Goal: Ask a question

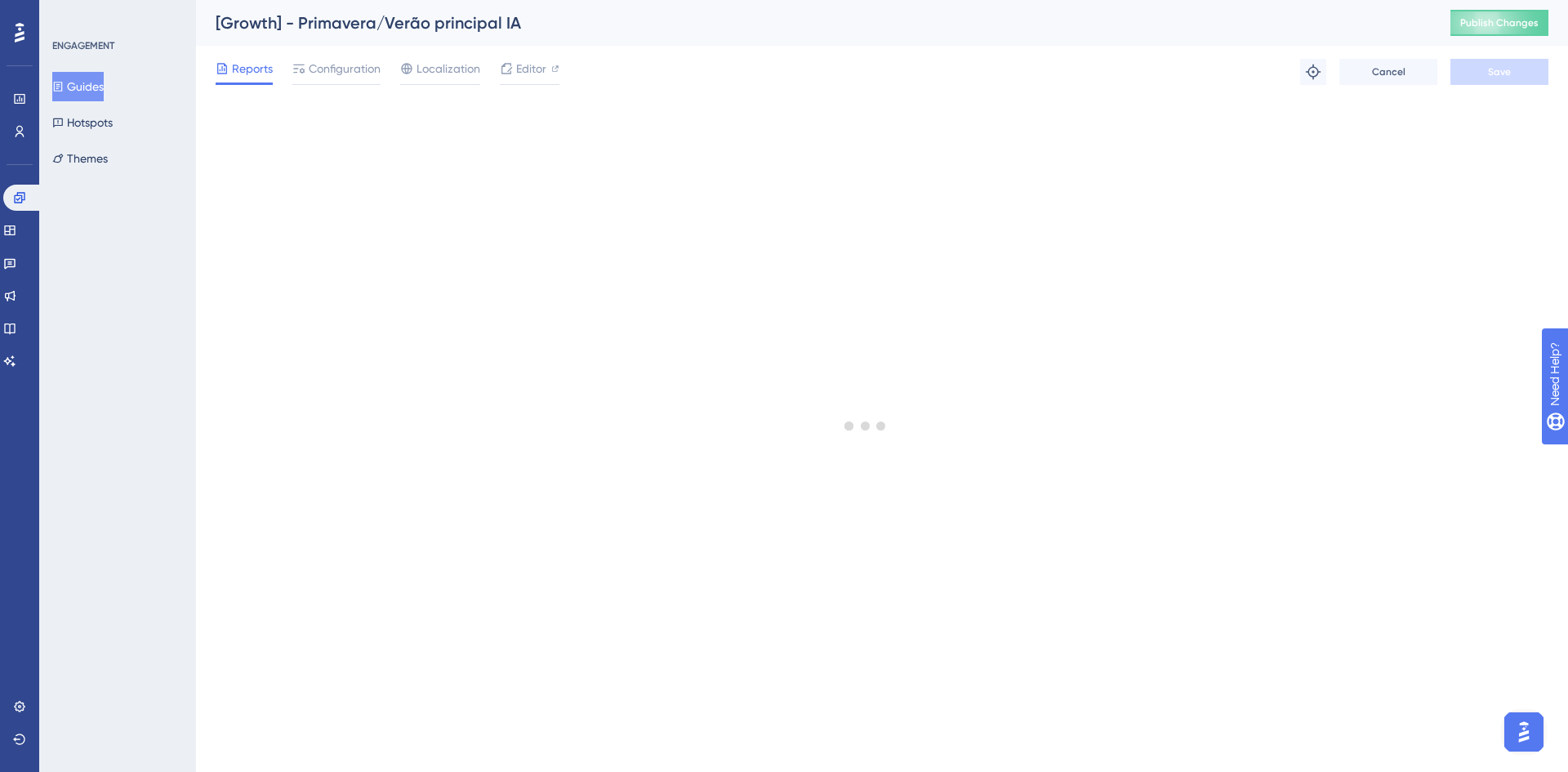
click at [104, 90] on button "Guides" at bounding box center [78, 86] width 52 height 29
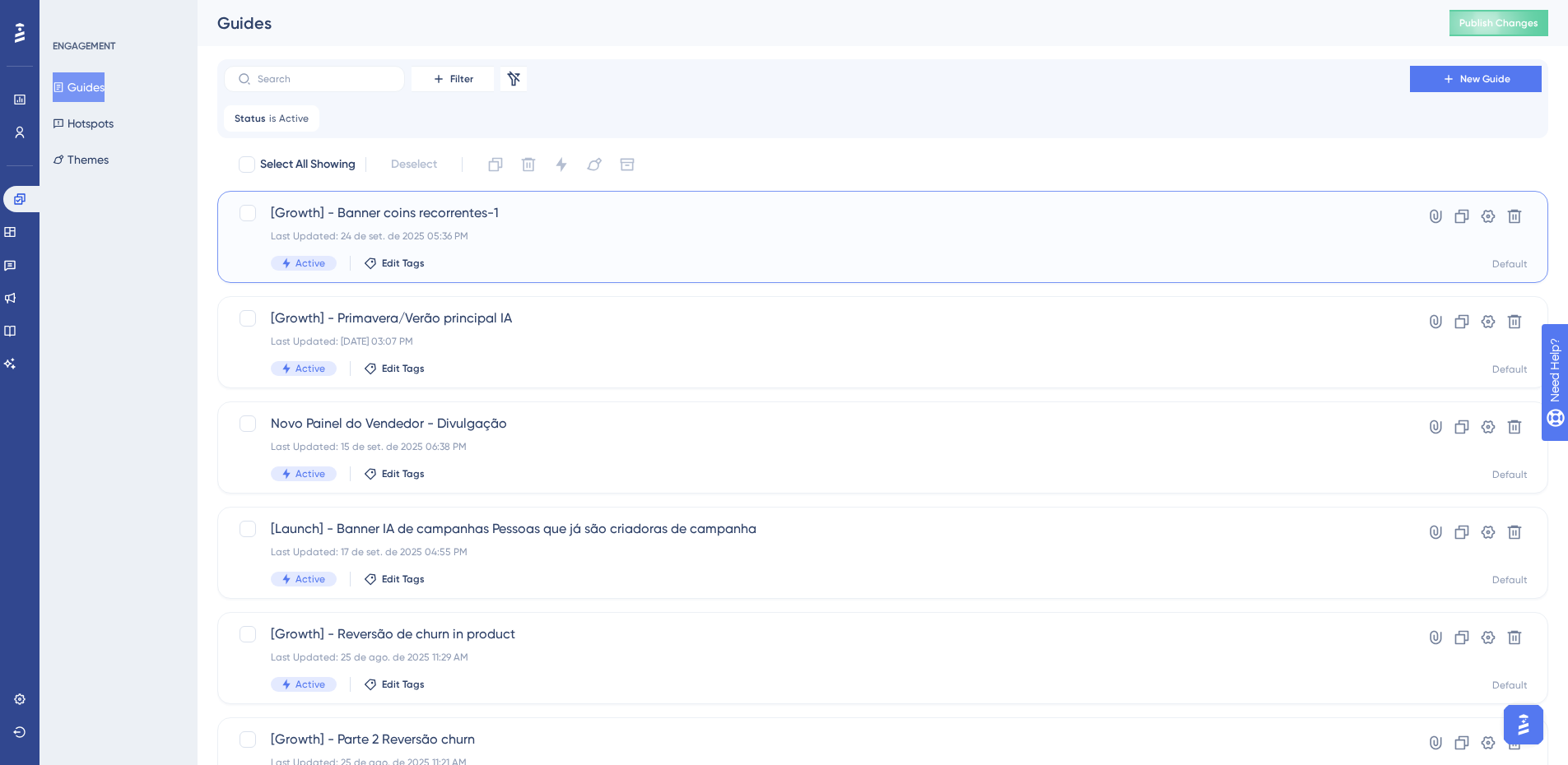
click at [597, 223] on div "[Growth] - Banner coins recorrentes-1 Last Updated: 24 de set. de 2025 05:36 PM…" at bounding box center [816, 237] width 1092 height 68
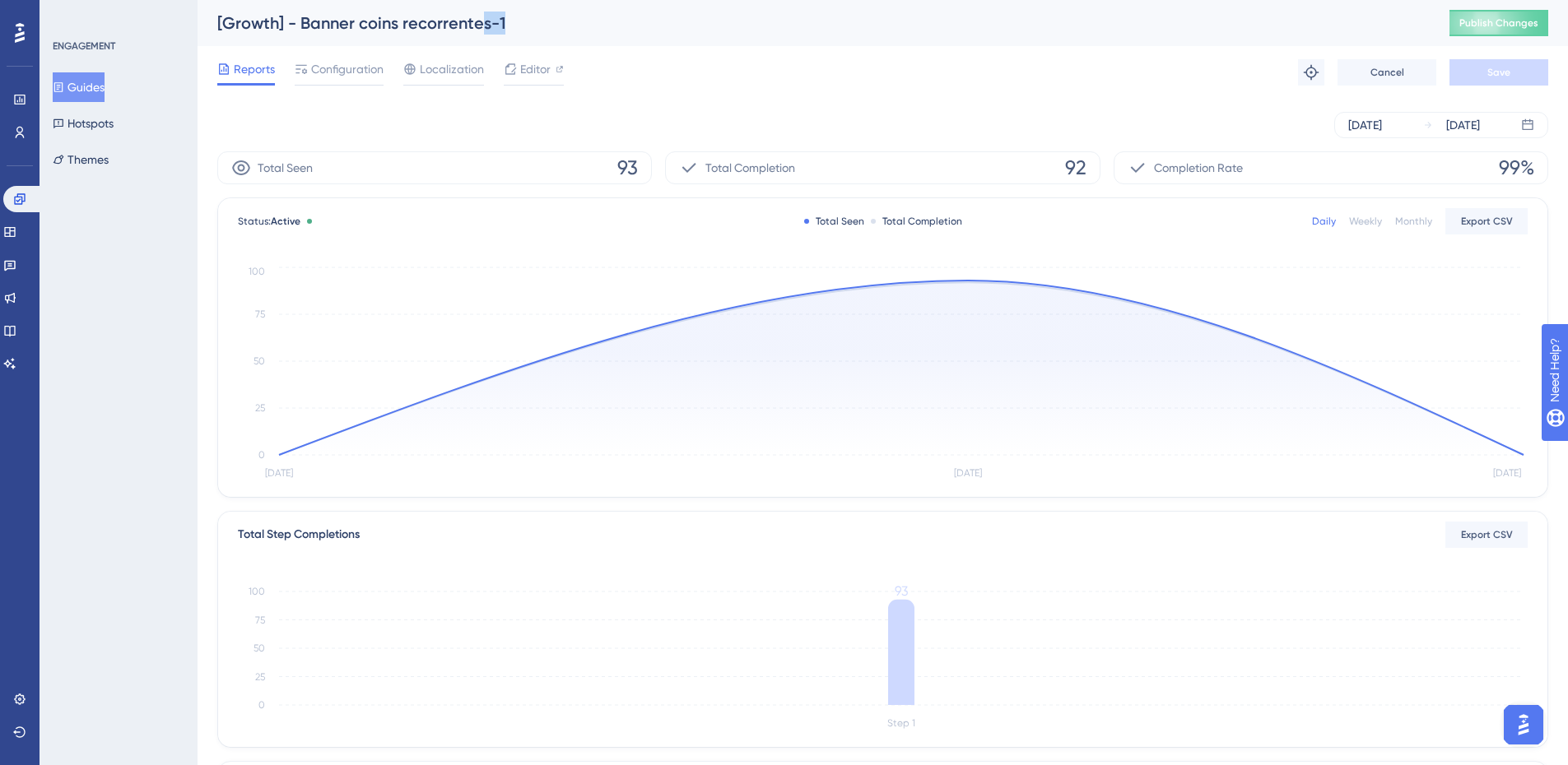
drag, startPoint x: 531, startPoint y: 27, endPoint x: 479, endPoint y: 38, distance: 53.2
click at [479, 38] on div "[Growth] - Banner coins recorrentes-1 Publish Changes" at bounding box center [882, 23] width 1370 height 46
click at [368, 62] on span "Configuration" at bounding box center [347, 70] width 72 height 20
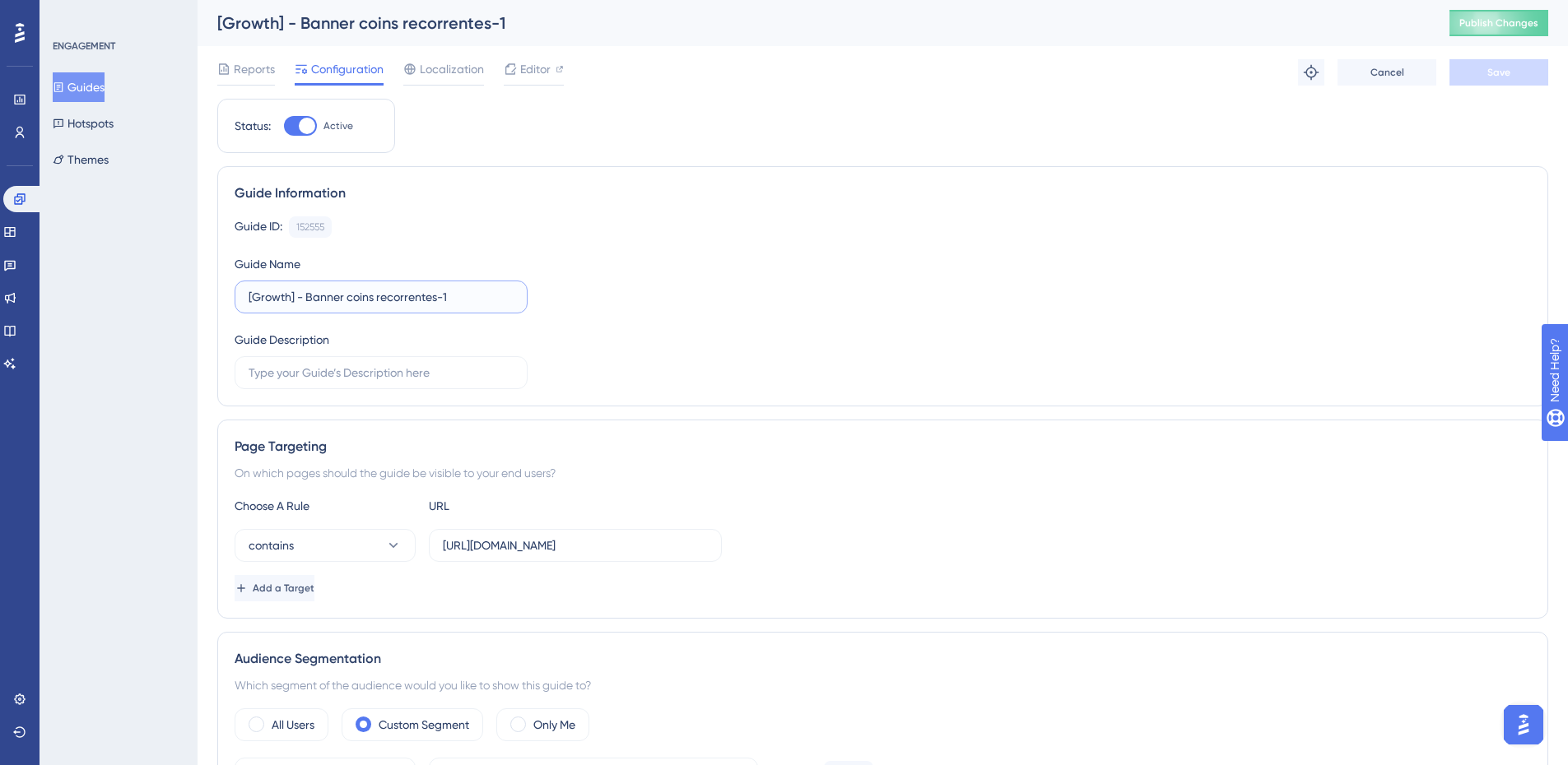
click at [503, 299] on input "[Growth] - Banner coins recorrentes-1" at bounding box center [382, 297] width 265 height 18
click at [1517, 70] on button "Save" at bounding box center [1498, 72] width 99 height 27
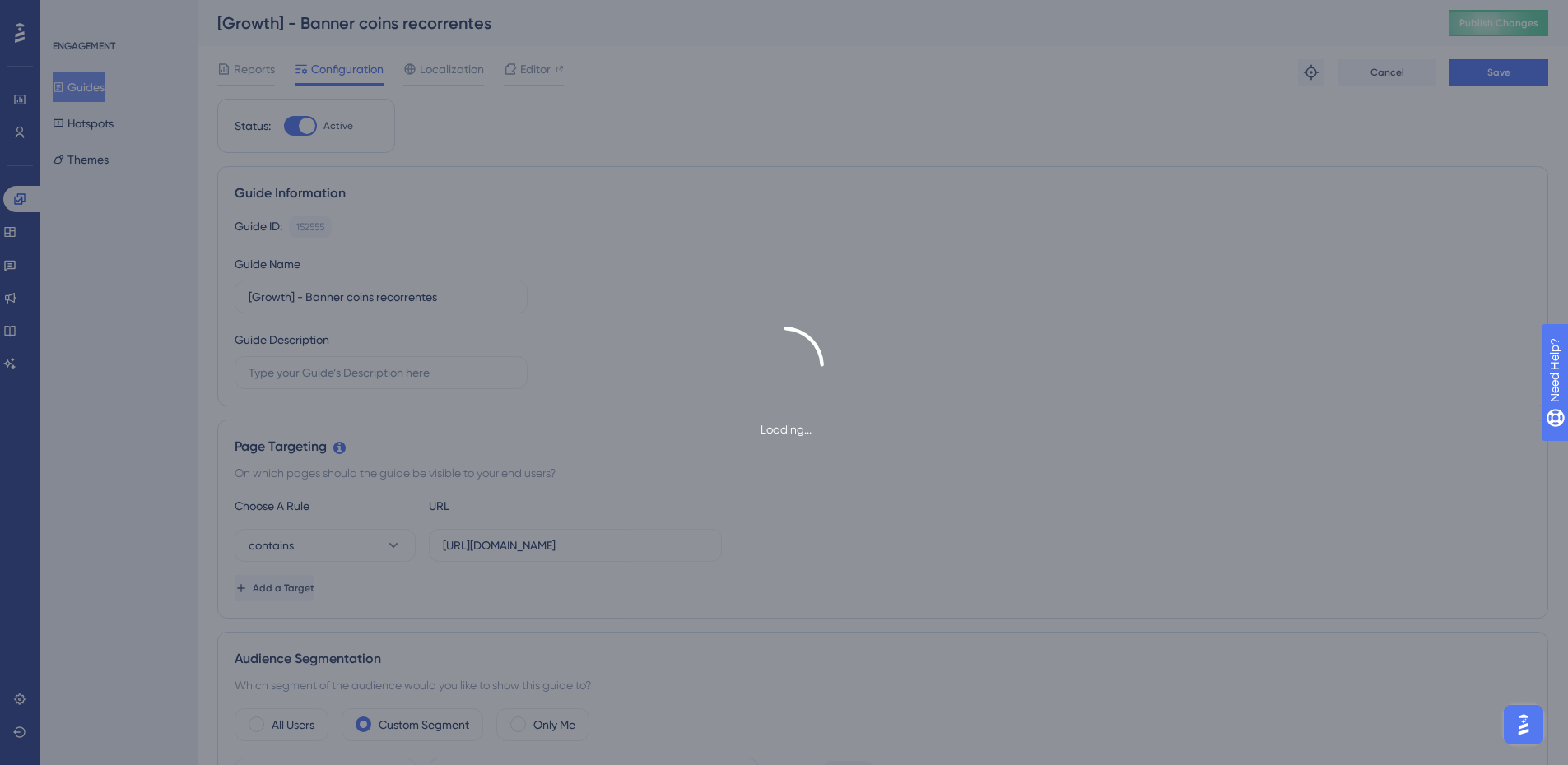
type input "[Growth] - Banner coins recorrentes-1"
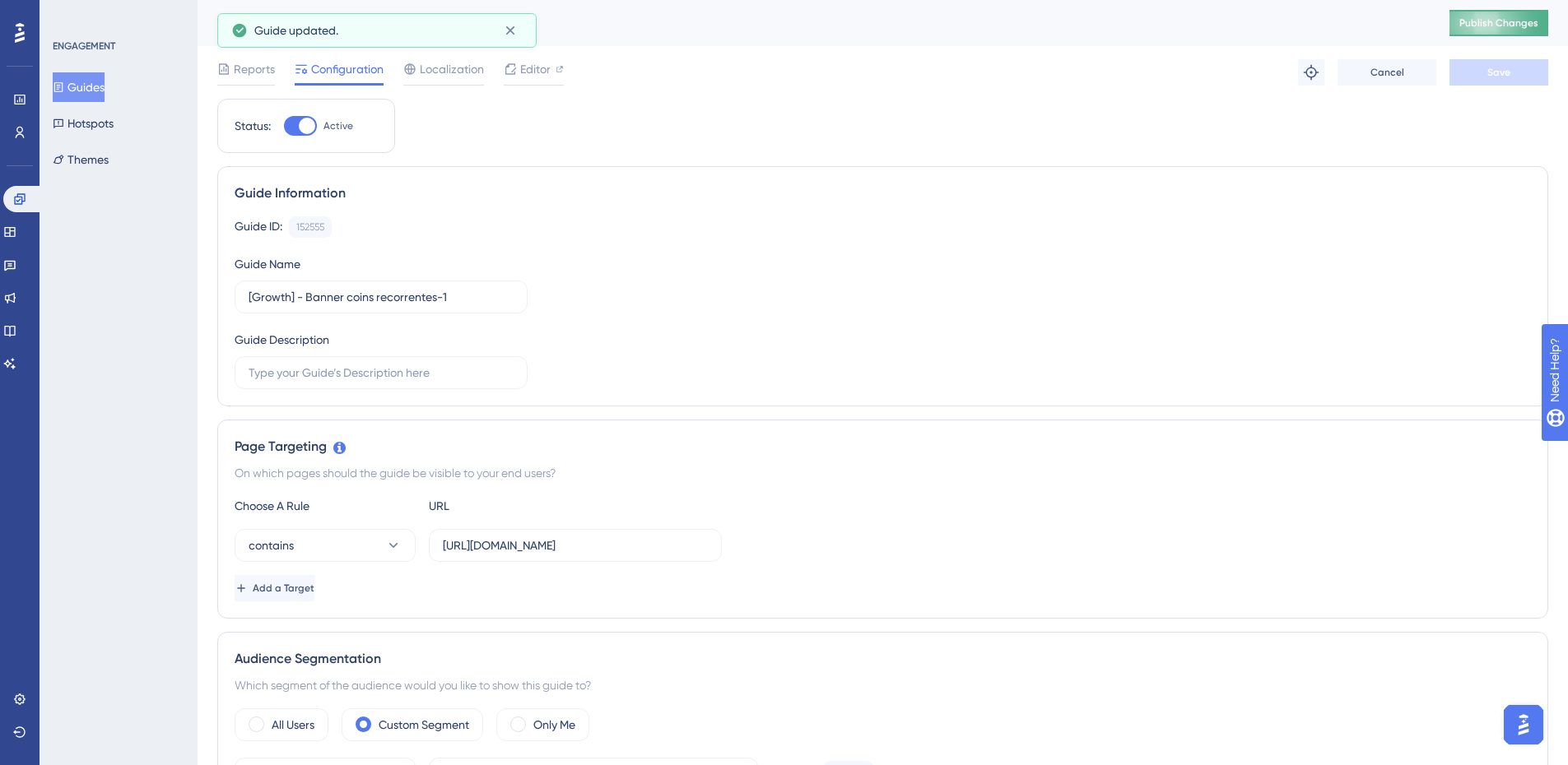
click at [1513, 22] on span "Publish Changes" at bounding box center [1498, 23] width 79 height 13
click at [515, 27] on icon at bounding box center [510, 30] width 16 height 16
click at [262, 64] on span "Reports" at bounding box center [254, 70] width 41 height 20
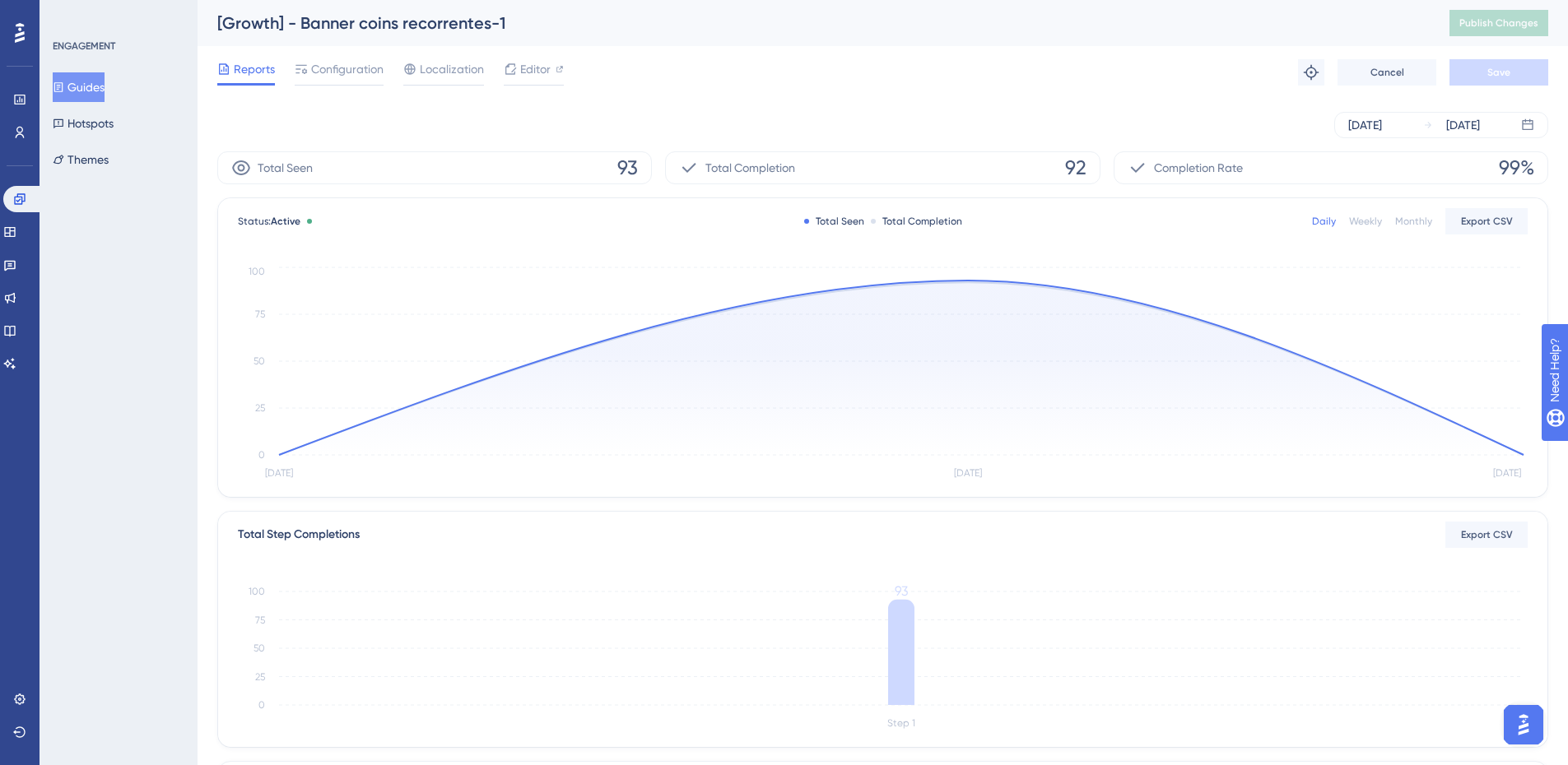
drag, startPoint x: 83, startPoint y: 83, endPoint x: 85, endPoint y: 92, distance: 9.2
click at [82, 83] on button "Guides" at bounding box center [79, 87] width 52 height 29
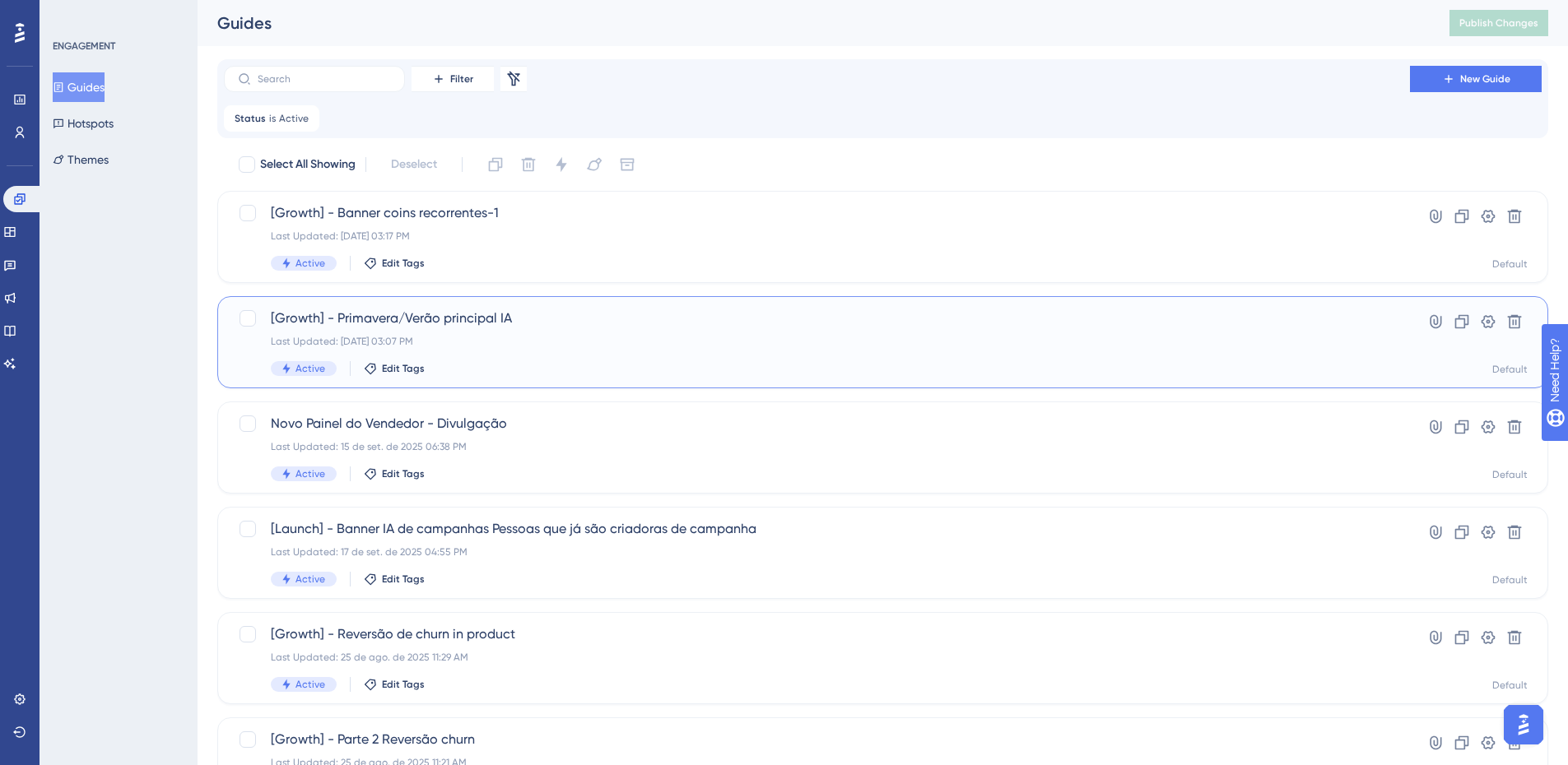
click at [486, 314] on span "[Growth] - Primavera/Verão principal IA" at bounding box center [816, 318] width 1092 height 20
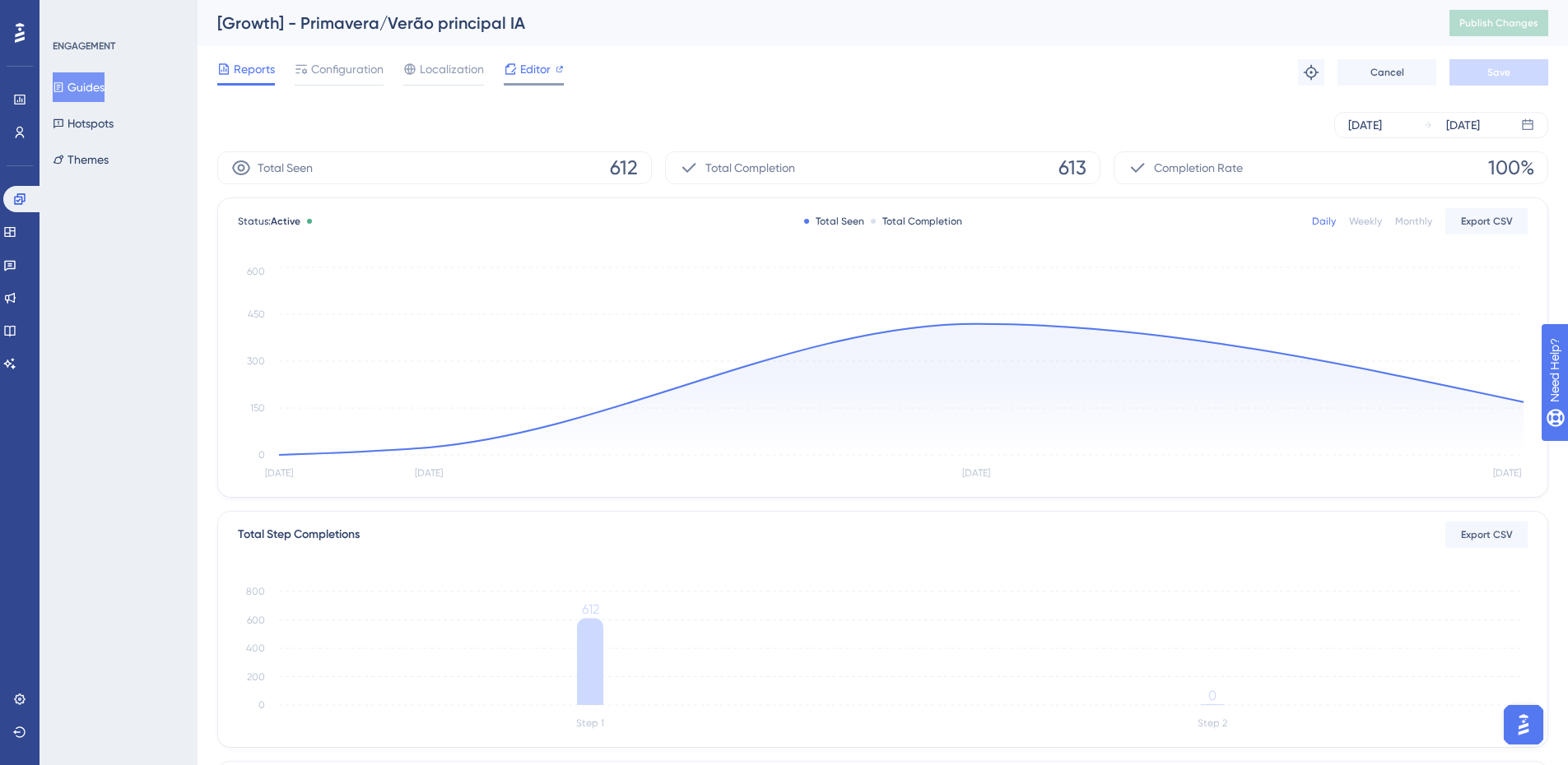
click at [539, 69] on span "Editor" at bounding box center [535, 70] width 30 height 20
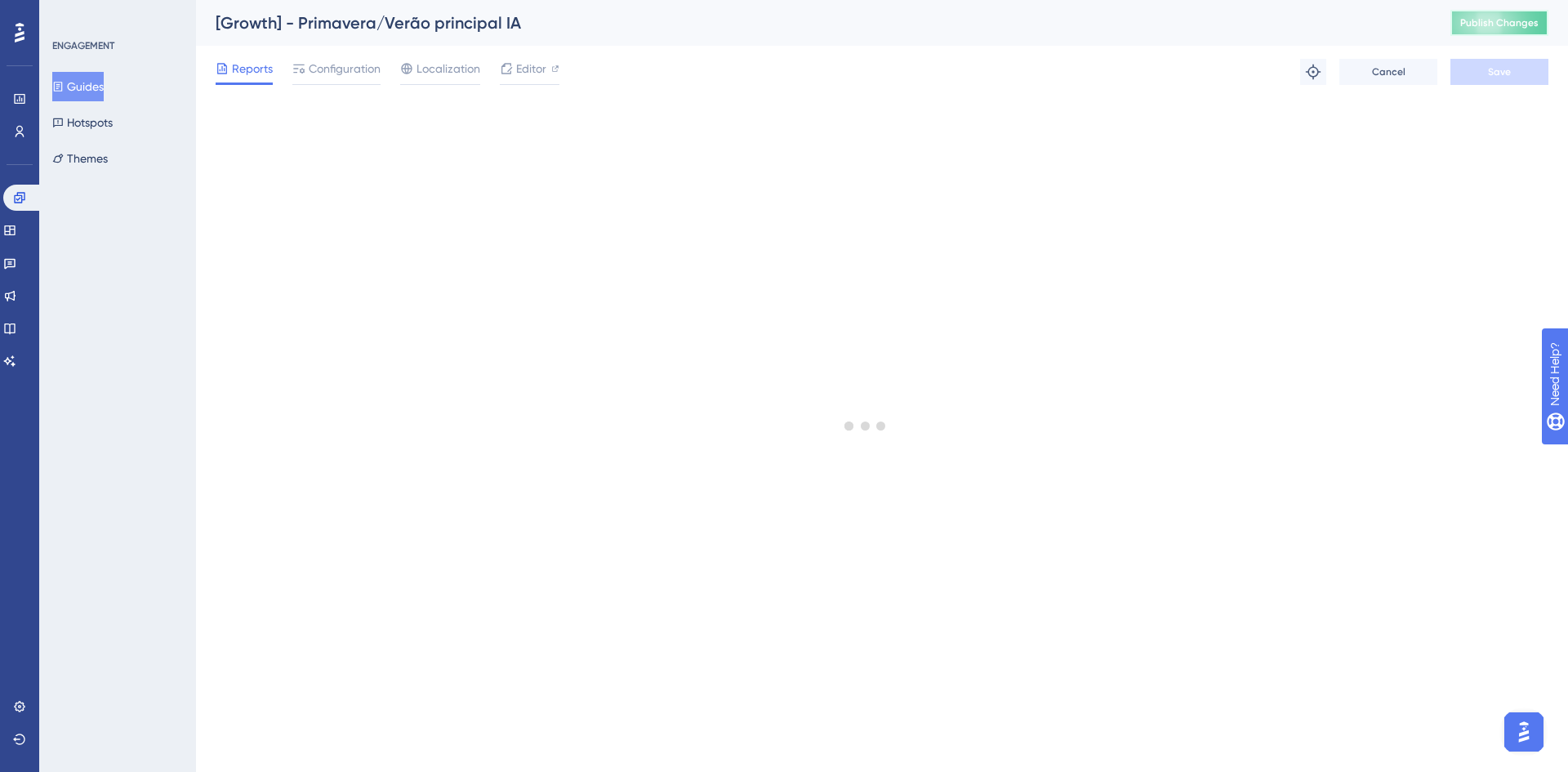
click at [1496, 24] on span "Publish Changes" at bounding box center [1500, 23] width 78 height 13
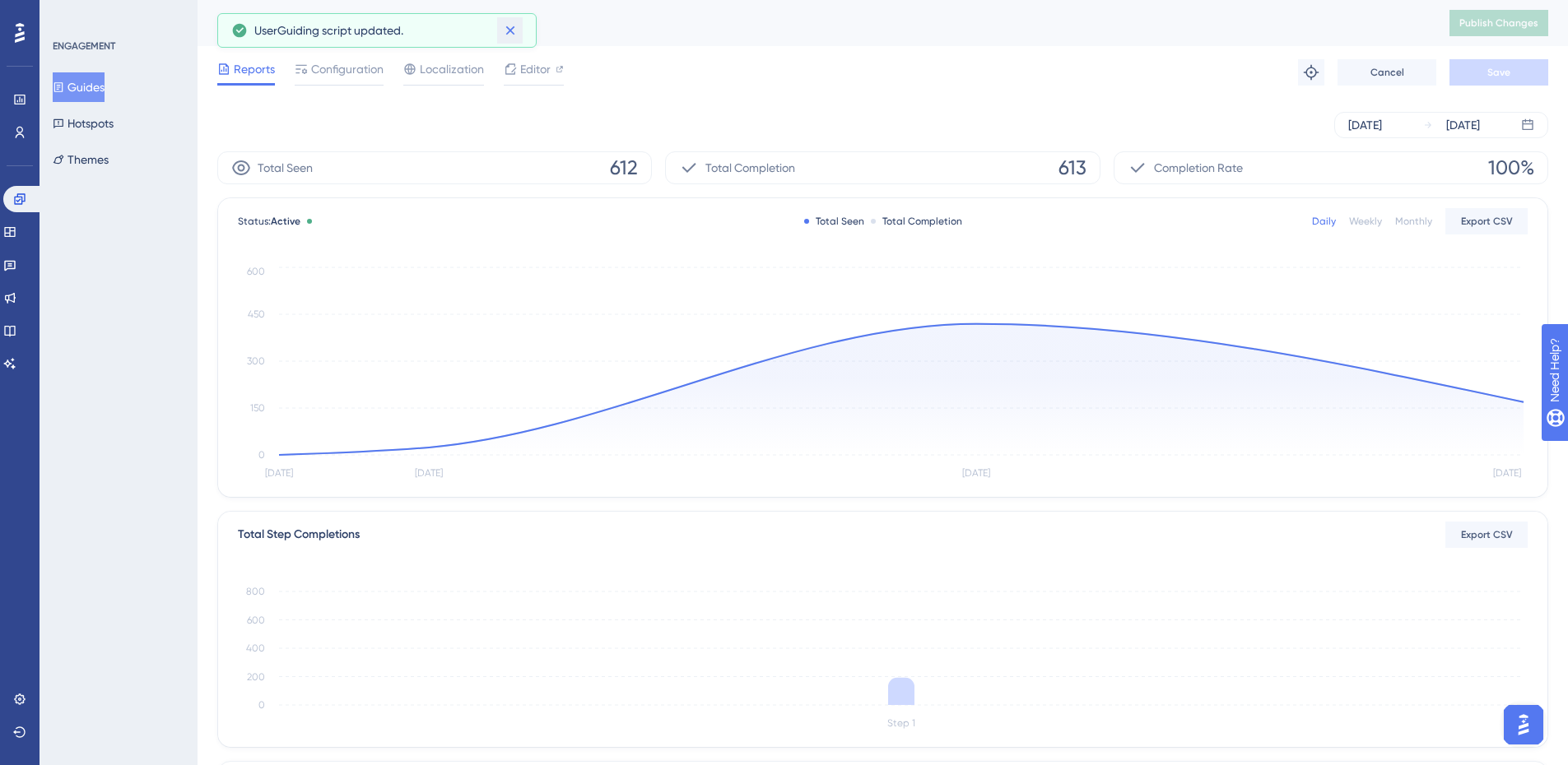
click at [519, 30] on button at bounding box center [510, 30] width 26 height 27
click at [104, 85] on button "Guides" at bounding box center [79, 87] width 52 height 29
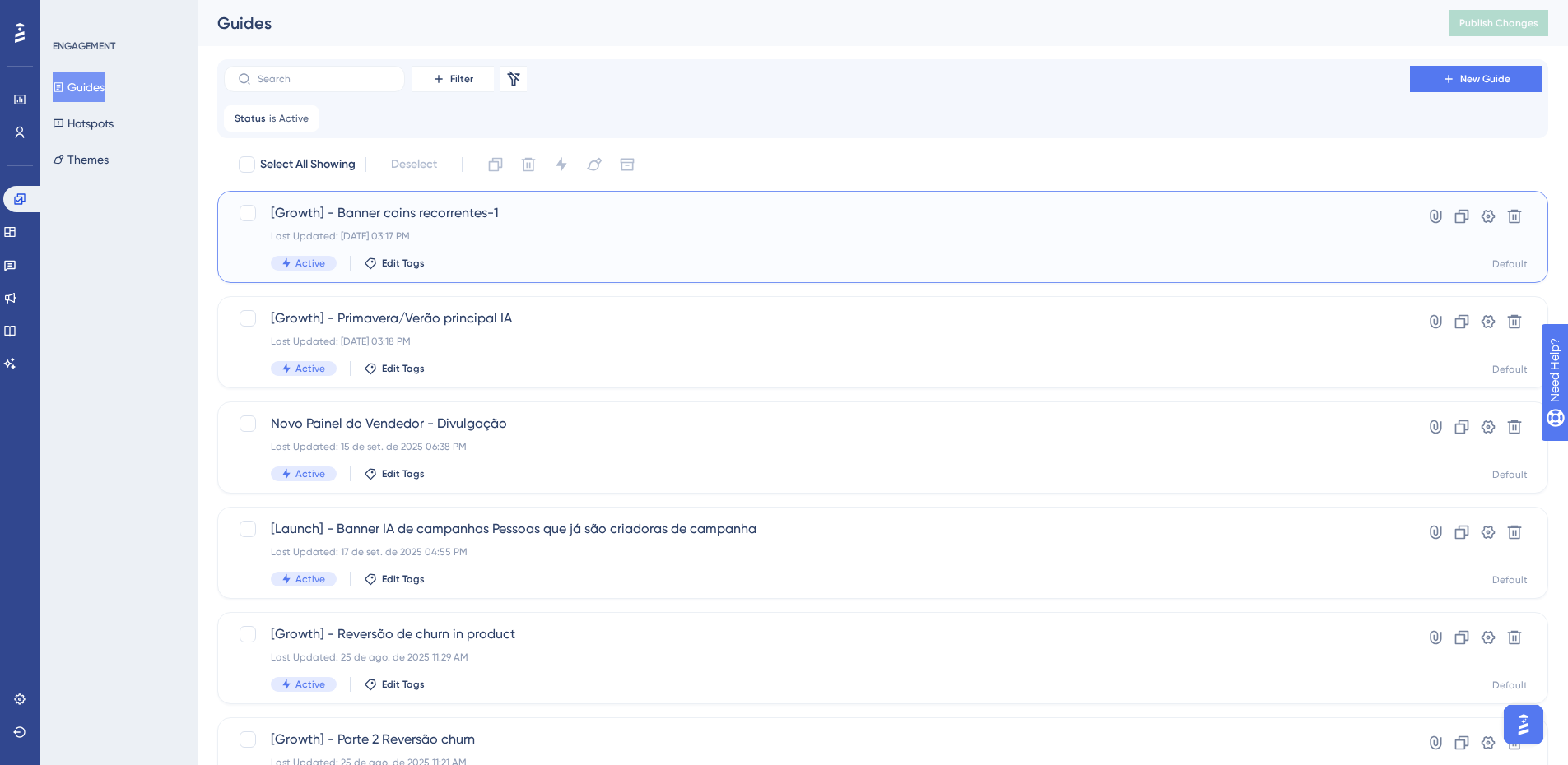
click at [661, 191] on div "[Growth] - Banner coins recorrentes-1 Last Updated: 25 de set. de 2025 03:17 PM…" at bounding box center [882, 237] width 1331 height 92
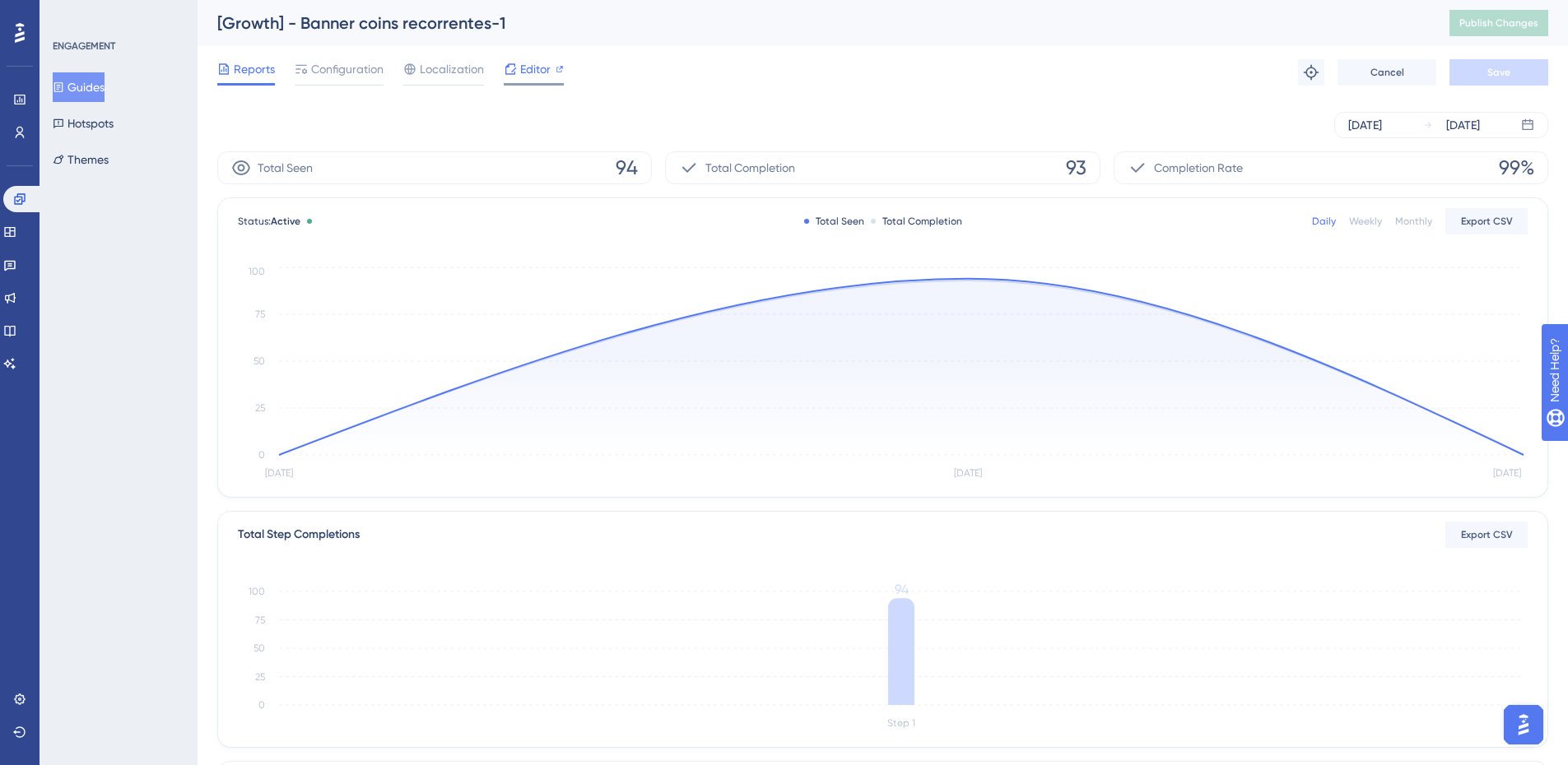
click at [522, 60] on span "Editor" at bounding box center [535, 70] width 30 height 20
drag, startPoint x: 1523, startPoint y: 706, endPoint x: 3011, endPoint y: 1410, distance: 1646.1
click at [1523, 706] on button "Open AI Assistant Launcher" at bounding box center [1523, 725] width 39 height 39
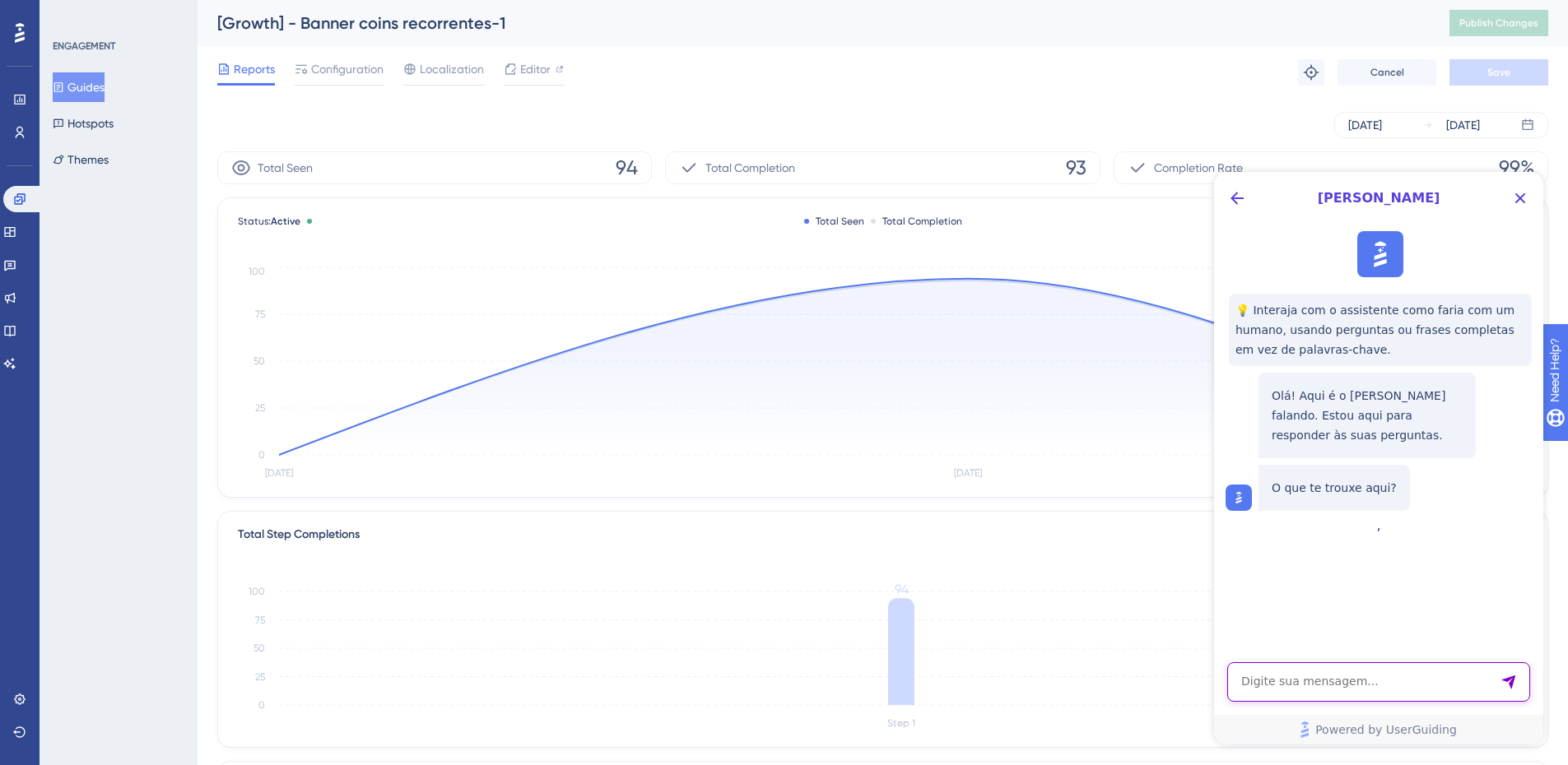
click at [1390, 663] on textarea "AI Assistant Text Input" at bounding box center [1379, 682] width 303 height 39
type textarea "como eu posso colocar um botão no html e mesmo assim saber quantas pessoas clic…"
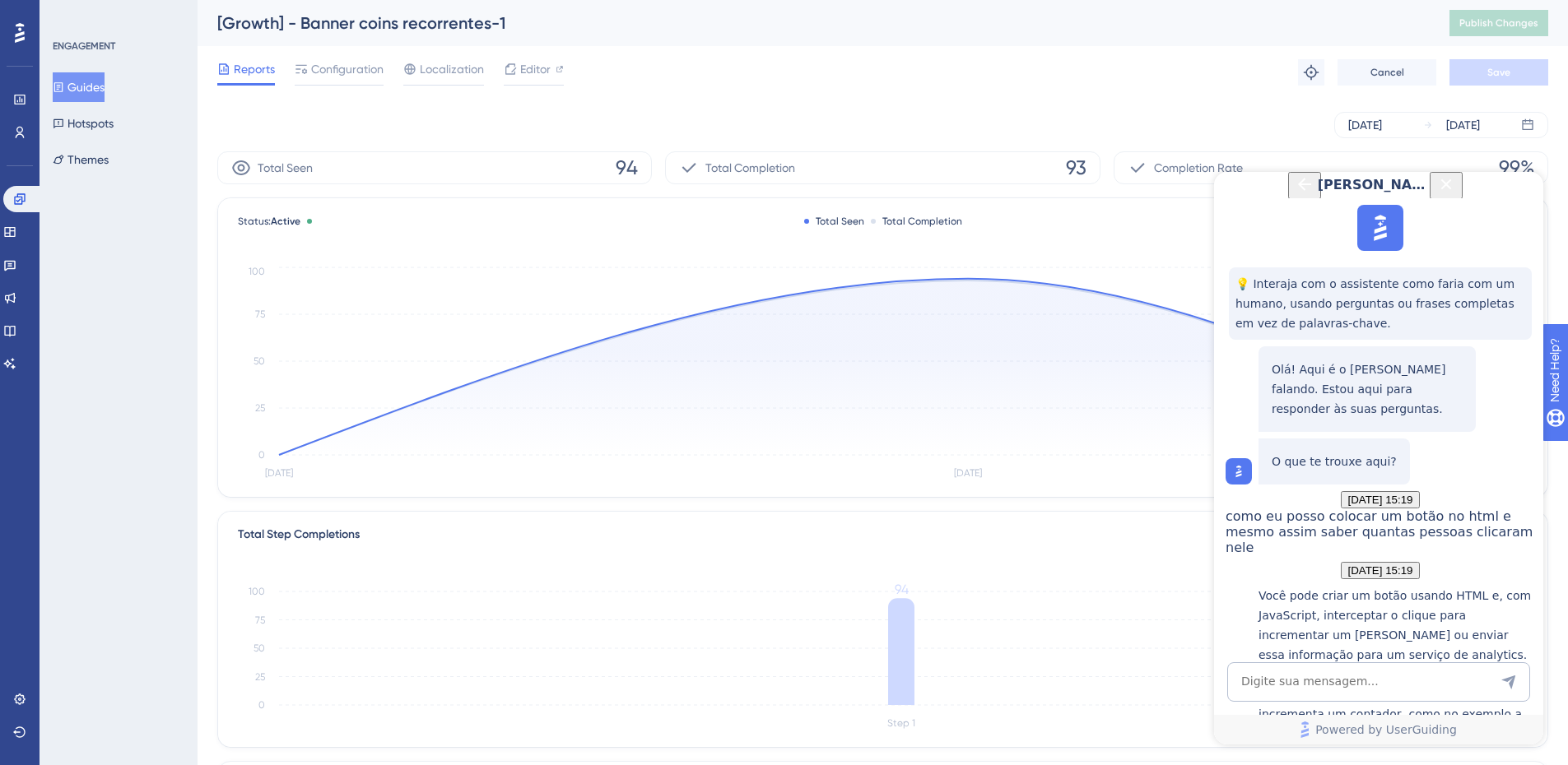
scroll to position [252, 0]
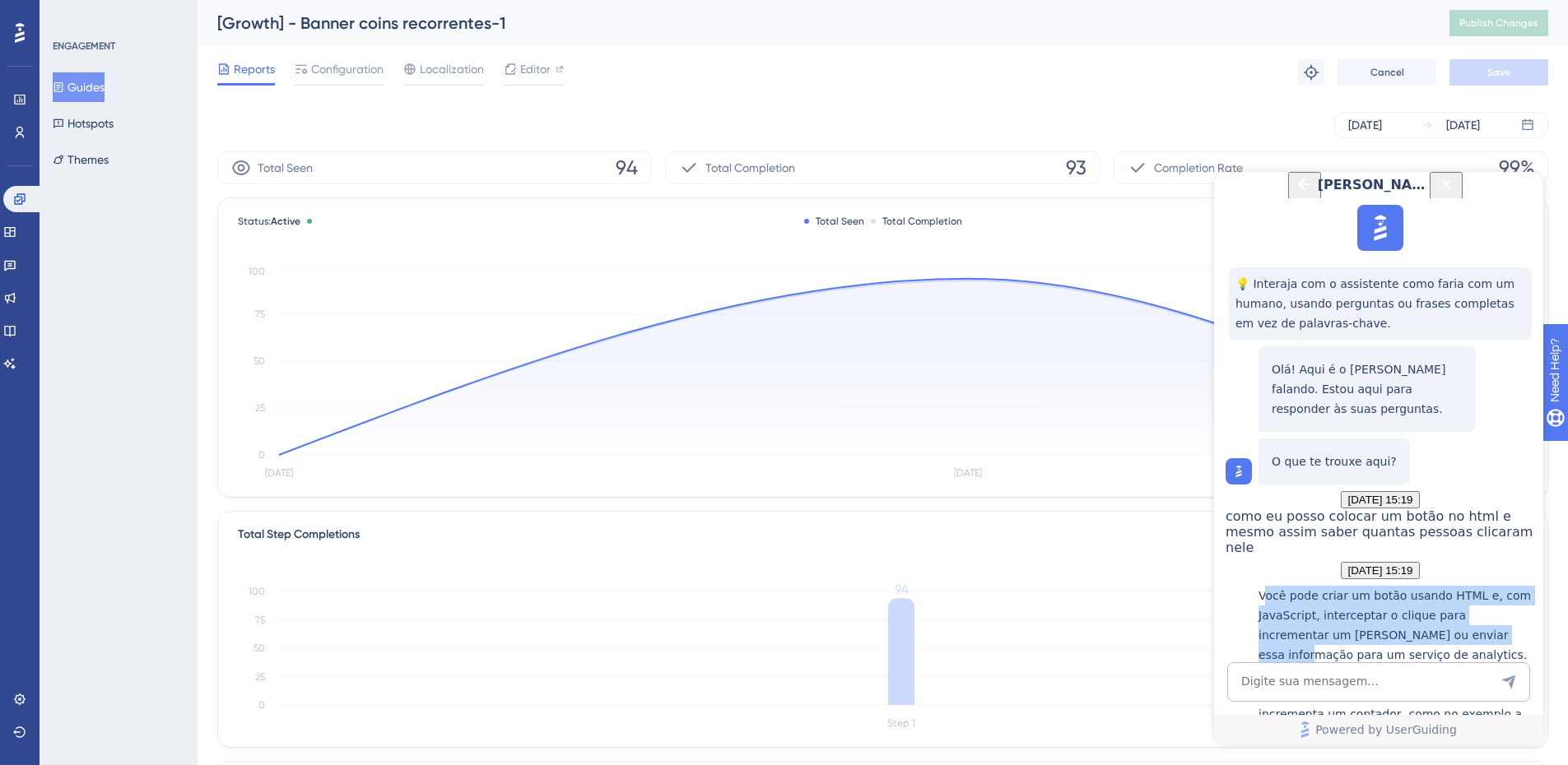
drag, startPoint x: 1279, startPoint y: 460, endPoint x: 1325, endPoint y: 526, distance: 80.4
click at [1325, 586] on p "Você pode criar um botão usando HTML e, com JavaScript, interceptar o clique pa…" at bounding box center [1397, 664] width 276 height 158
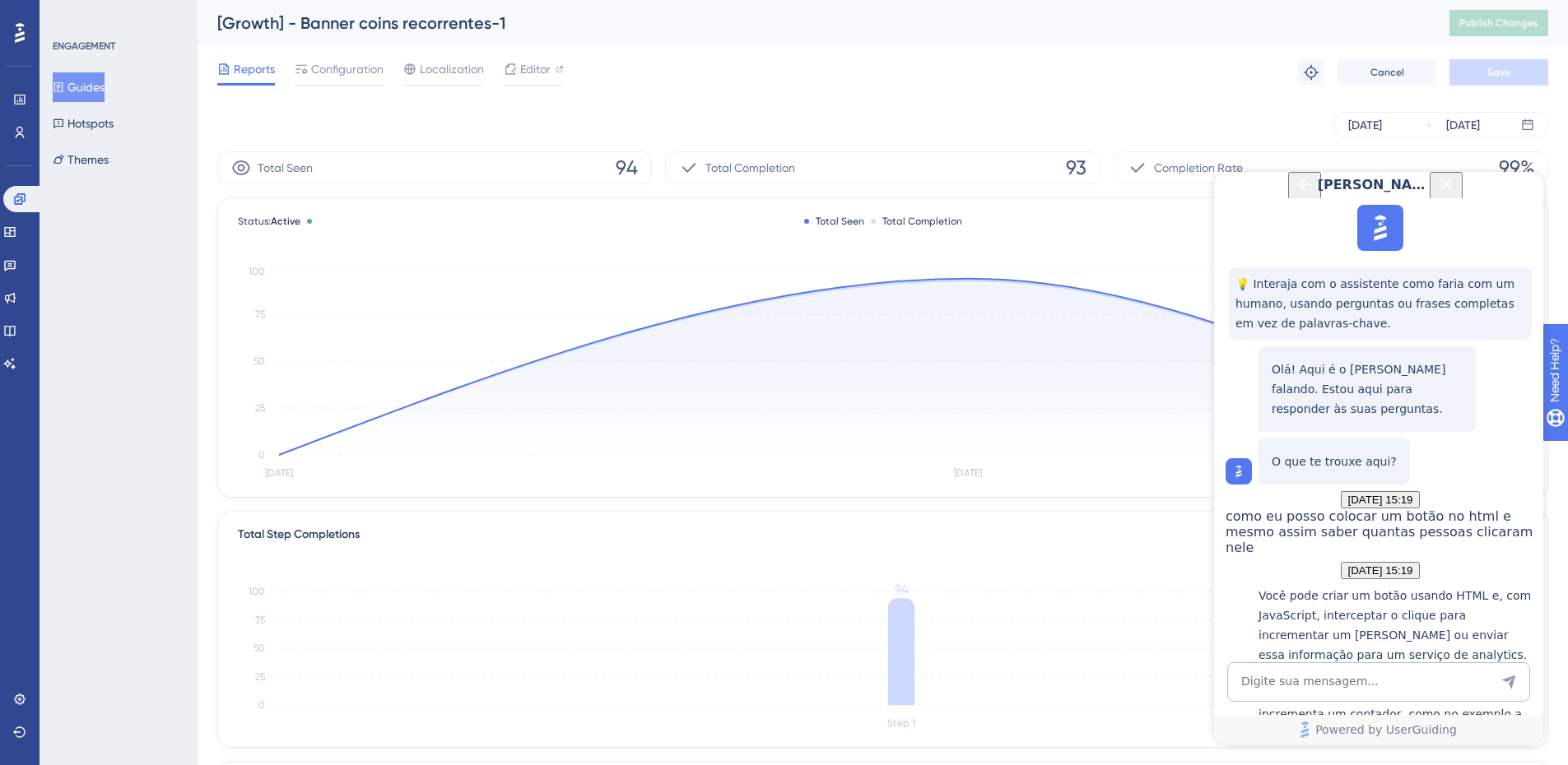
scroll to position [334, 0]
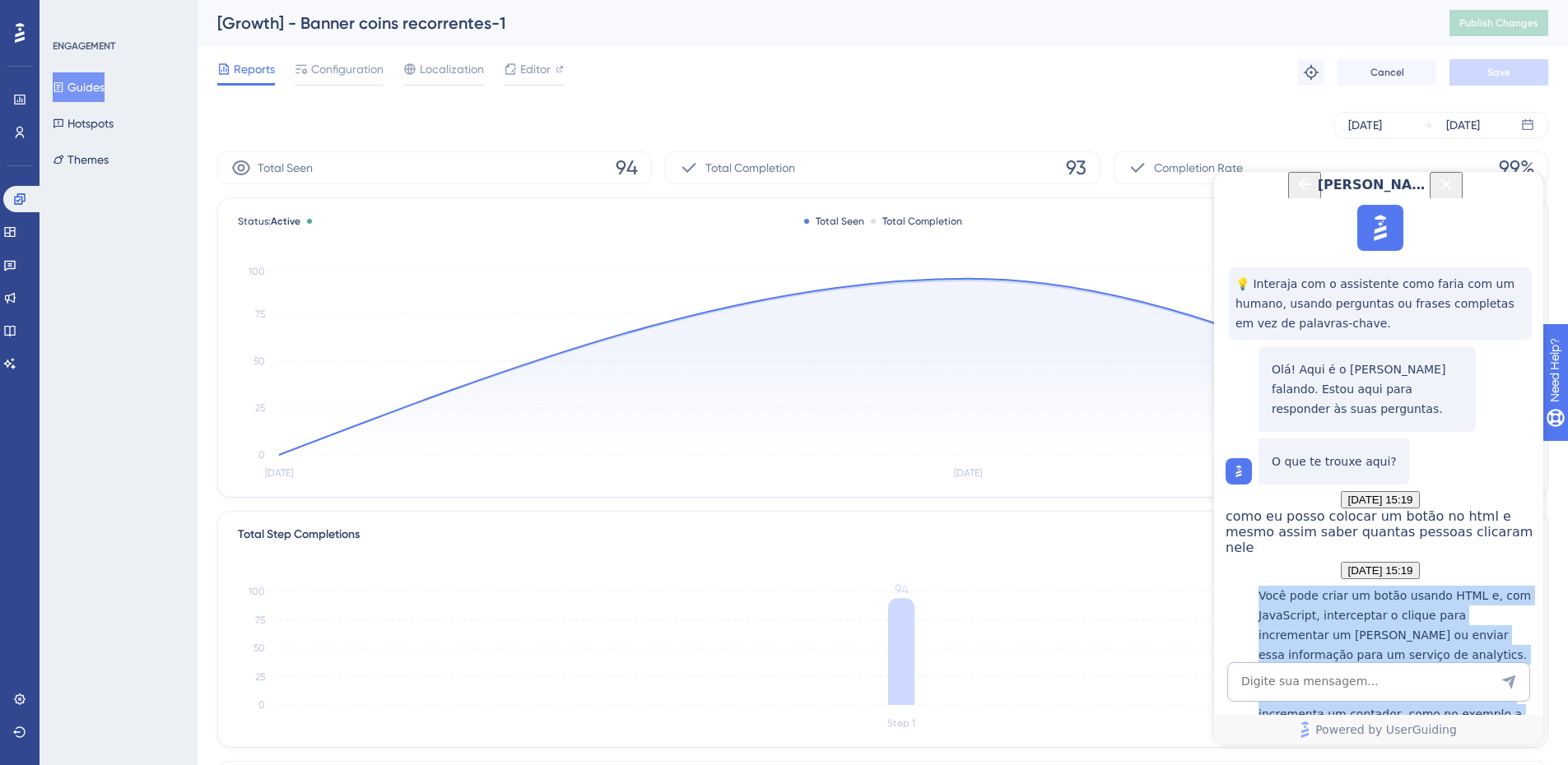
drag, startPoint x: 1476, startPoint y: 501, endPoint x: 1258, endPoint y: 371, distance: 253.8
click at [1285, 586] on p "Você pode criar um botão usando HTML e, com JavaScript, interceptar o clique pa…" at bounding box center [1397, 664] width 276 height 158
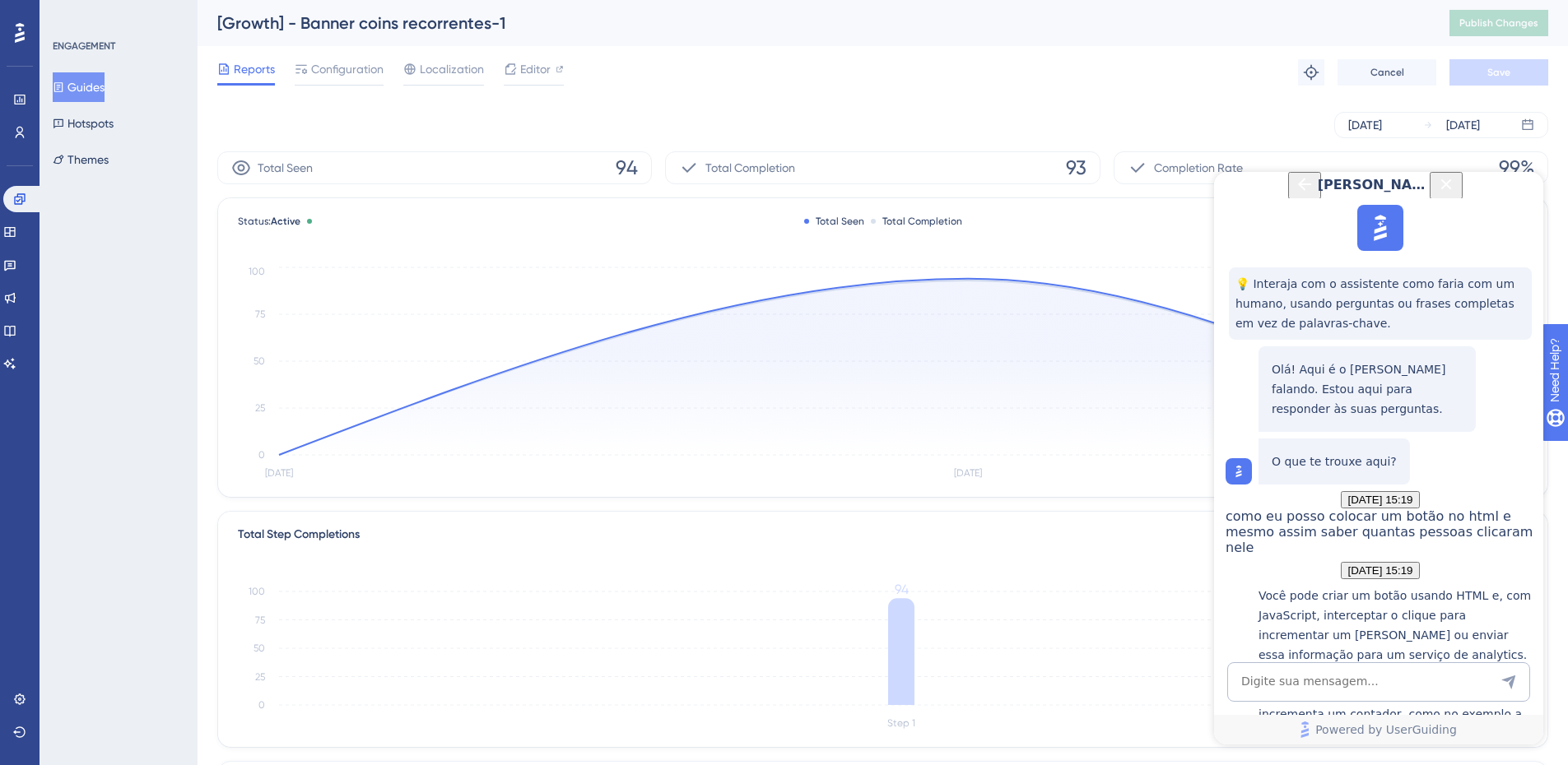
scroll to position [746, 0]
drag, startPoint x: 1274, startPoint y: 447, endPoint x: 1430, endPoint y: 512, distance: 169.0
click at [1310, 667] on textarea "AI Assistant Text Input" at bounding box center [1379, 682] width 303 height 39
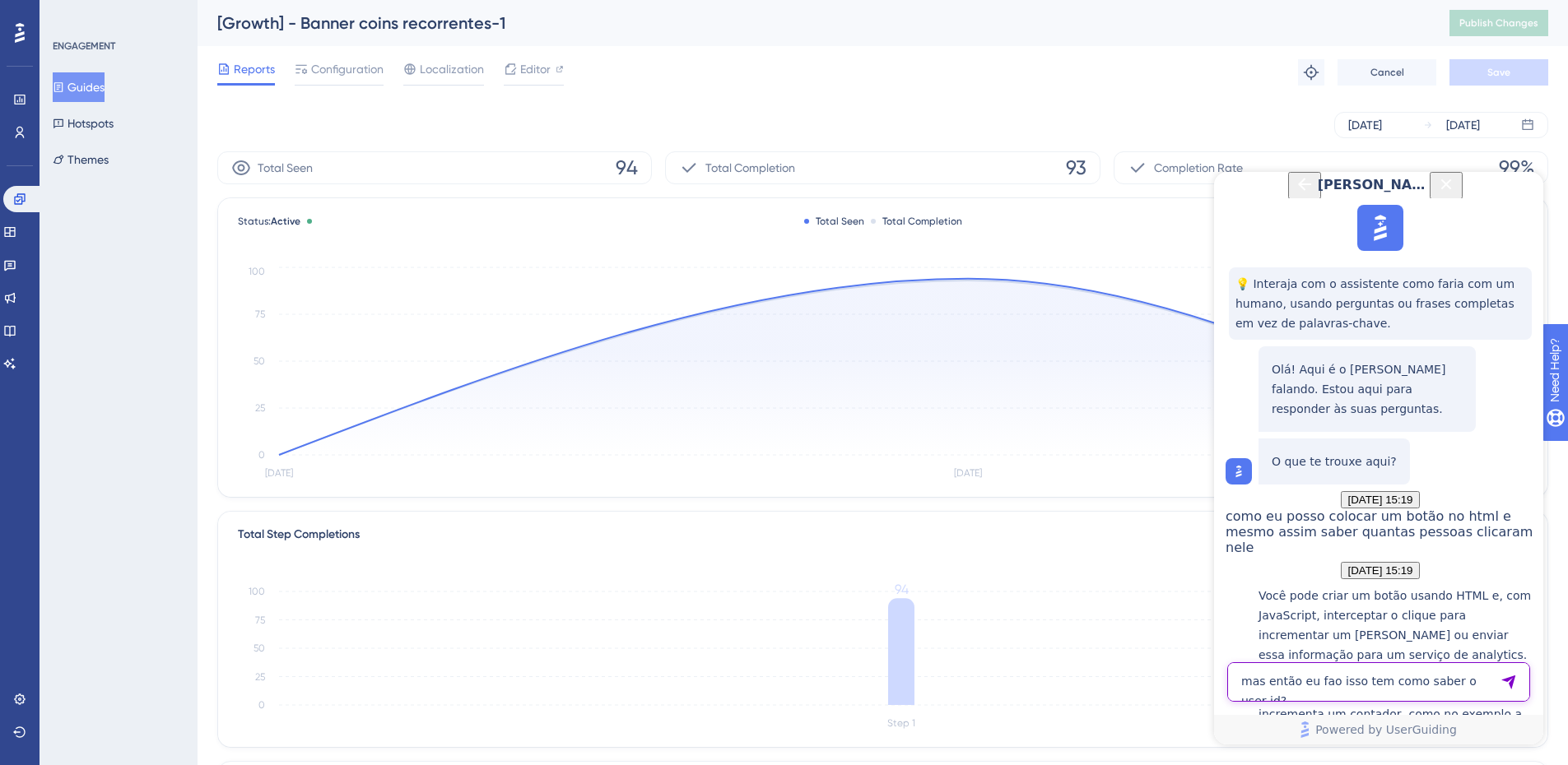
type textarea "mas então eu fao isso tem como saber o user id?"
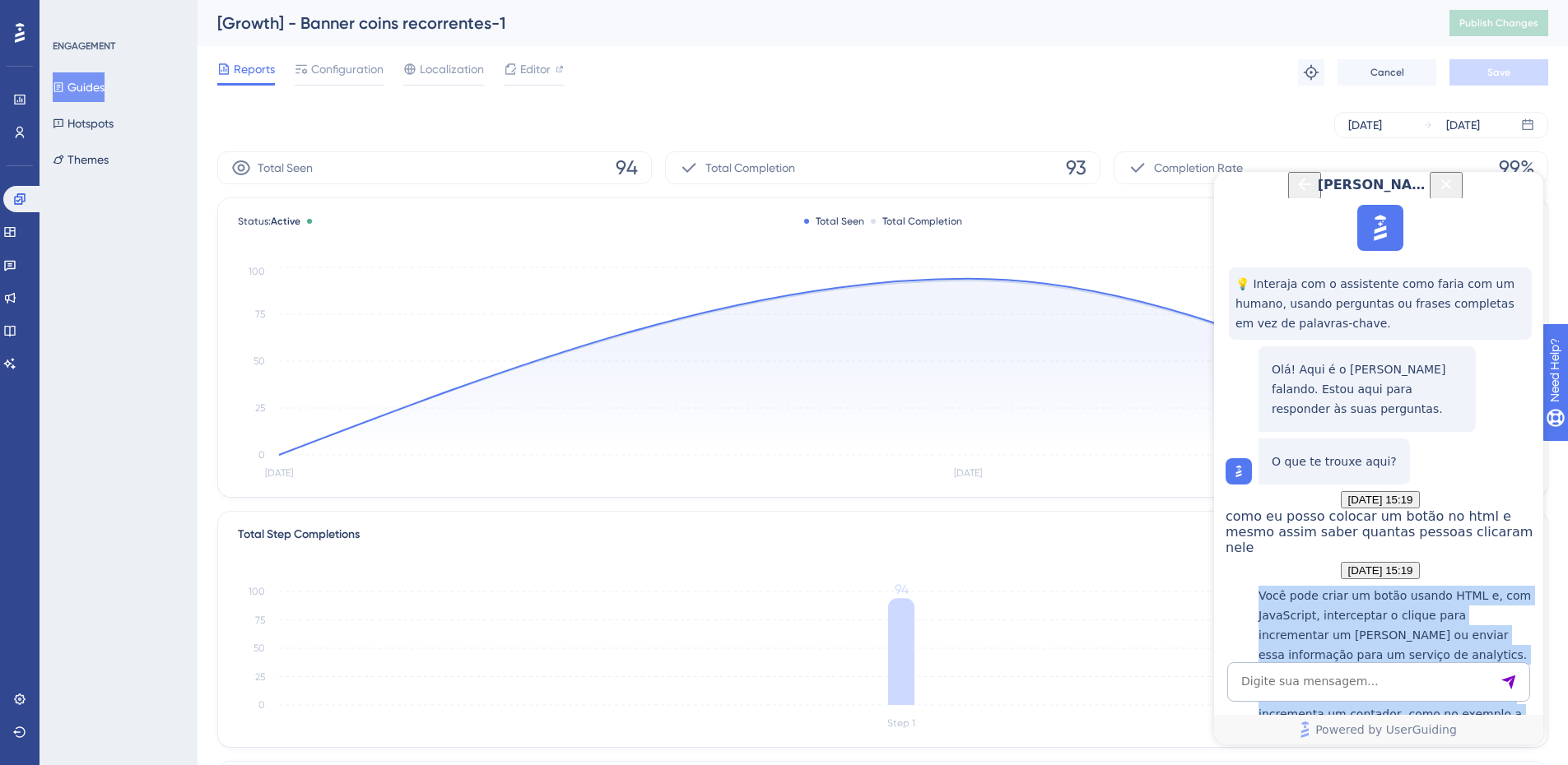
scroll to position [994, 0]
drag, startPoint x: 1273, startPoint y: 376, endPoint x: 1465, endPoint y: 330, distance: 197.4
copy div "Você pode criar um botão usando HTML e, com JavaScript, interceptar o clique pa…"
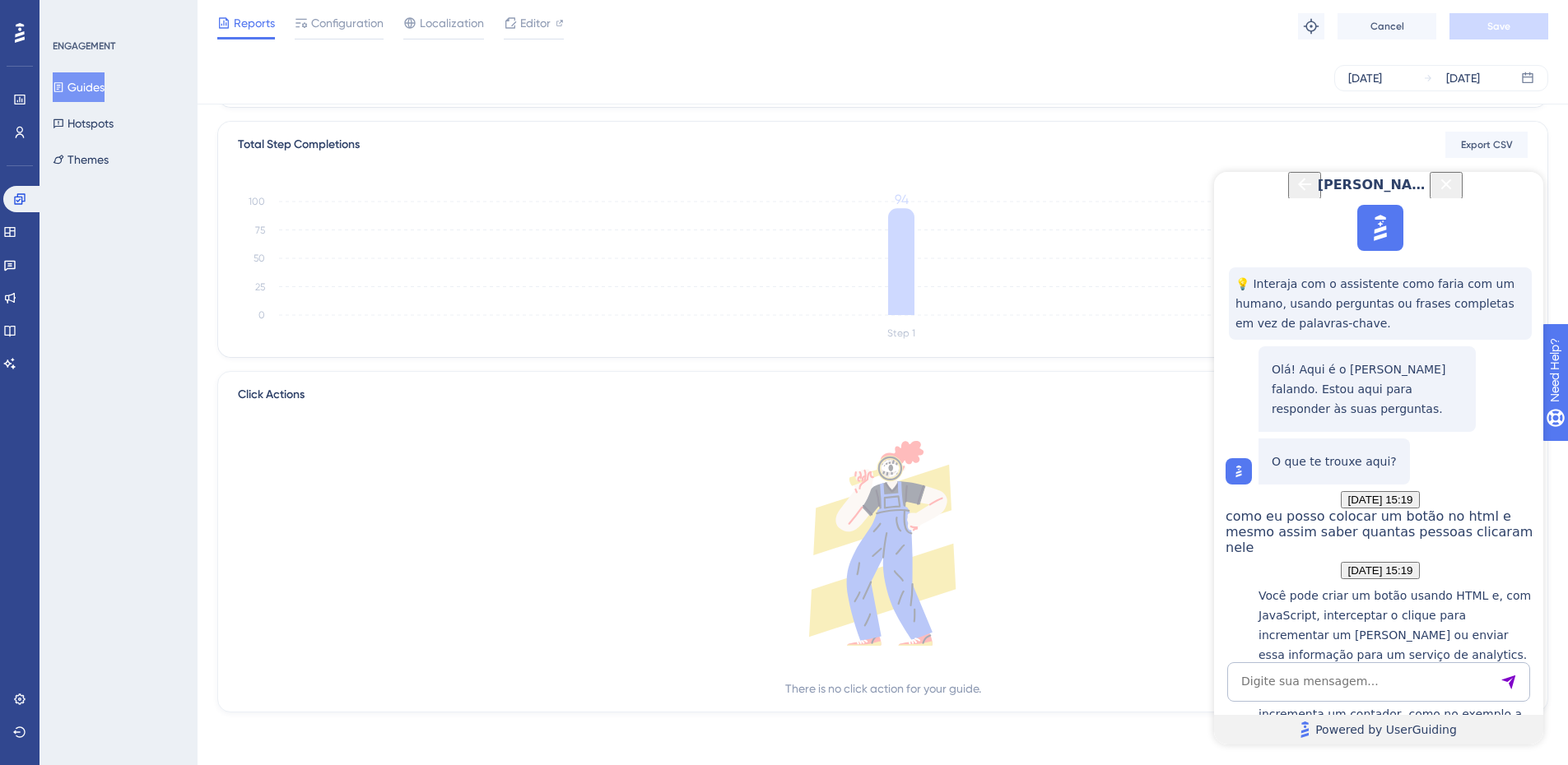
scroll to position [1241, 0]
drag, startPoint x: 1268, startPoint y: 543, endPoint x: 1488, endPoint y: 586, distance: 224.2
copy div "Sim, é possível. Se você já tiver um sistema que identifique seus usuários (por…"
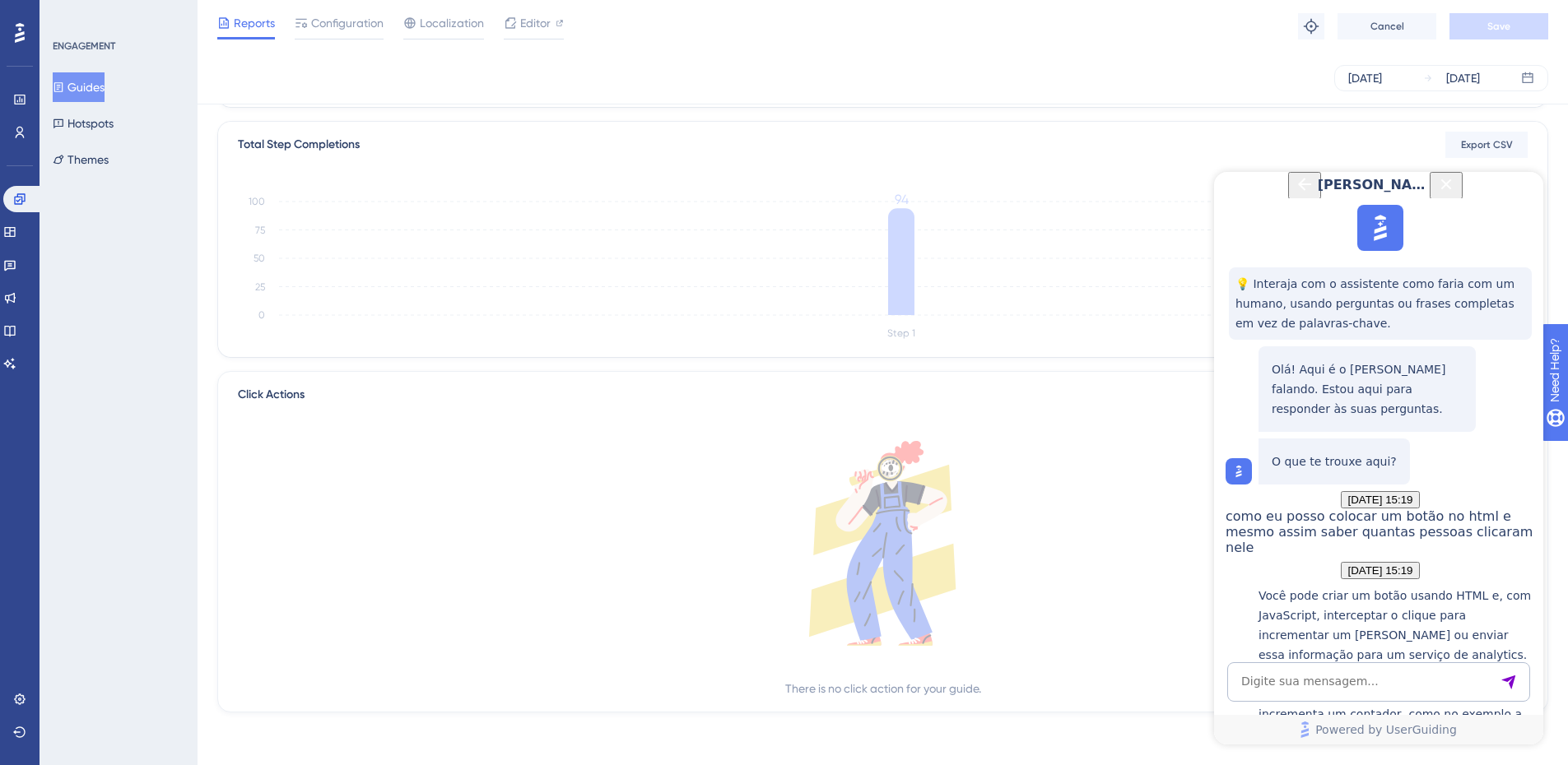
click at [91, 90] on button "Guides" at bounding box center [79, 87] width 52 height 29
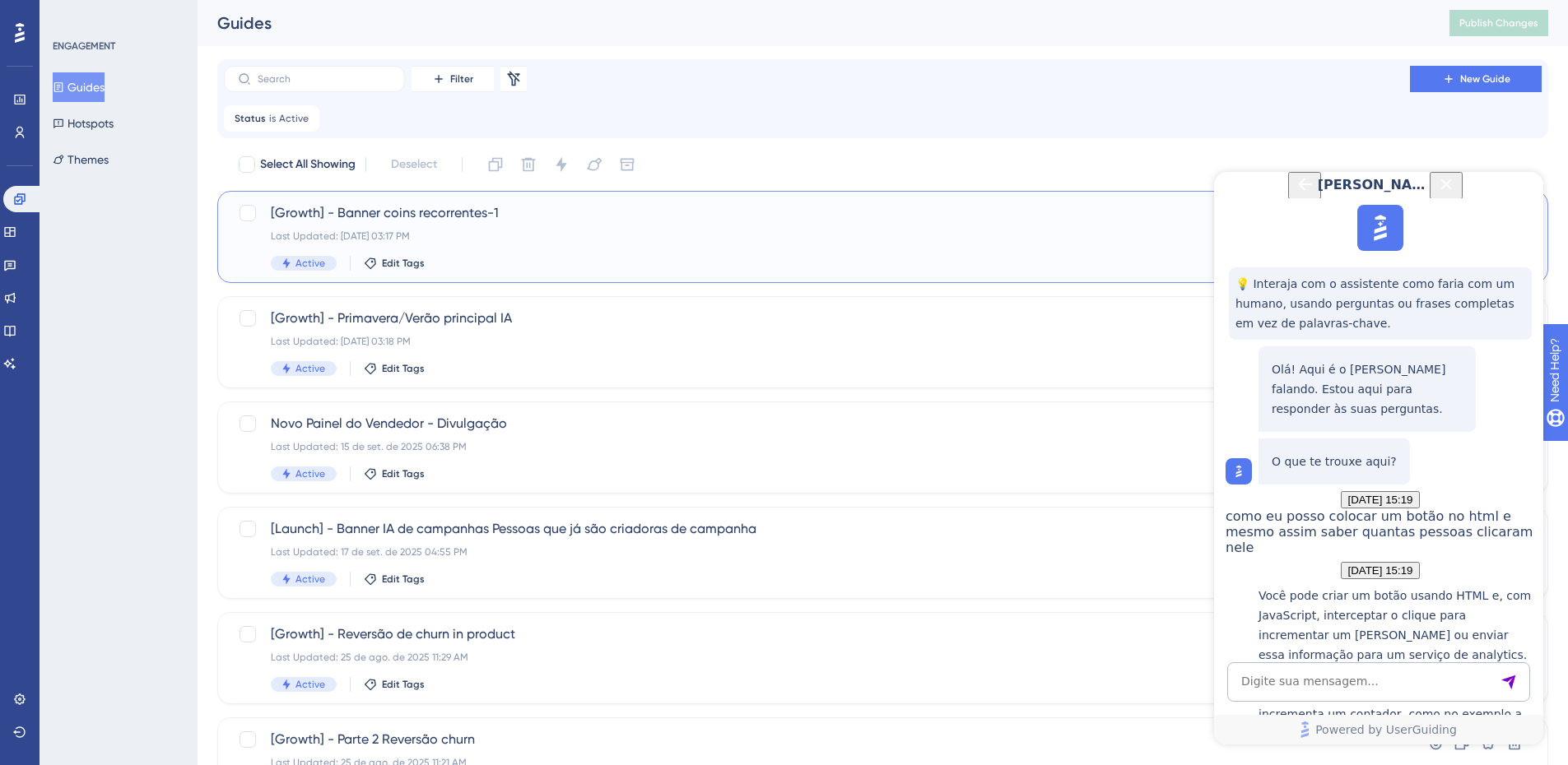
click at [605, 216] on span "[Growth] - Banner coins recorrentes-1" at bounding box center [816, 213] width 1092 height 20
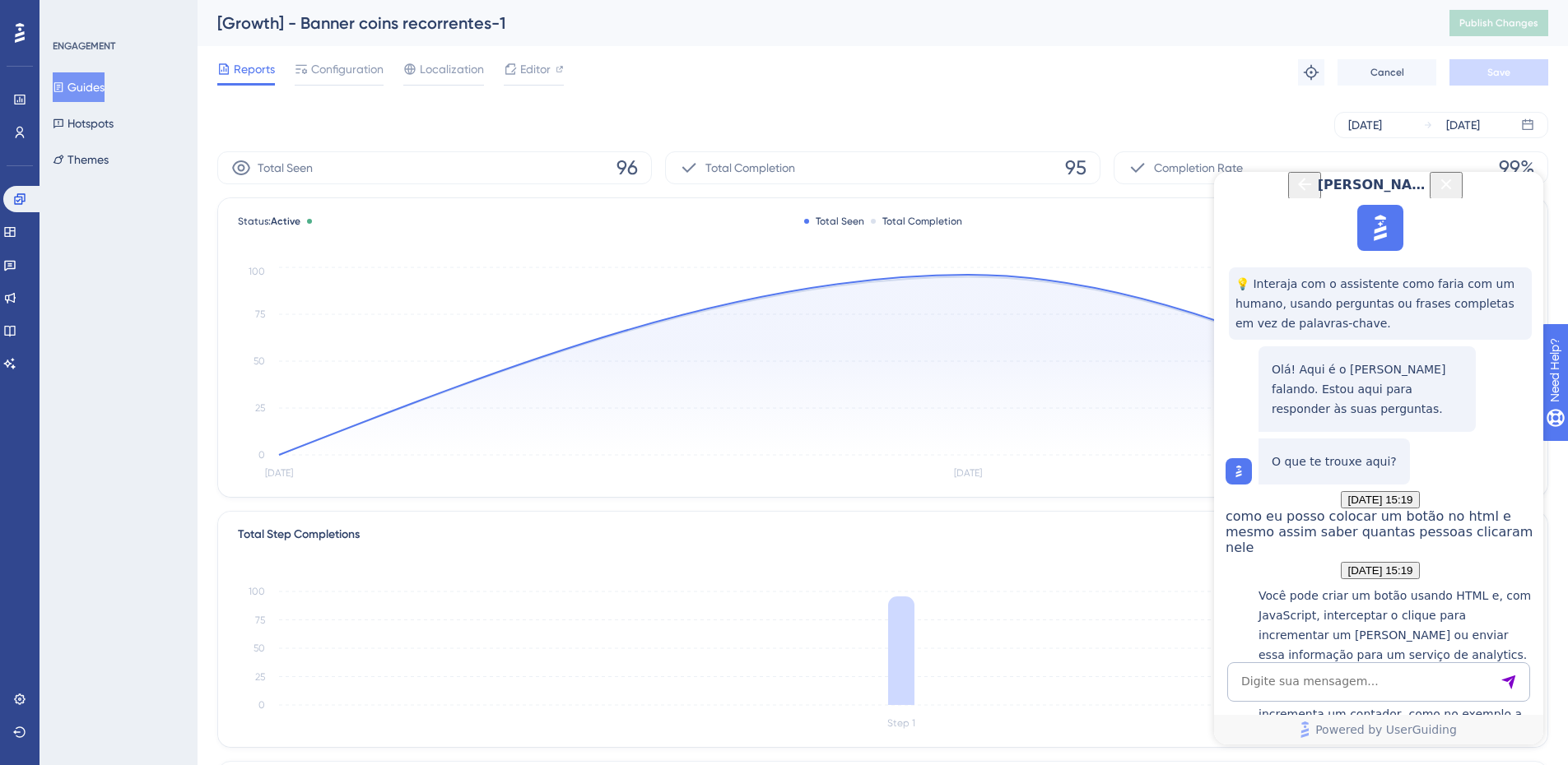
click at [1452, 189] on icon "Close Button" at bounding box center [1446, 184] width 11 height 11
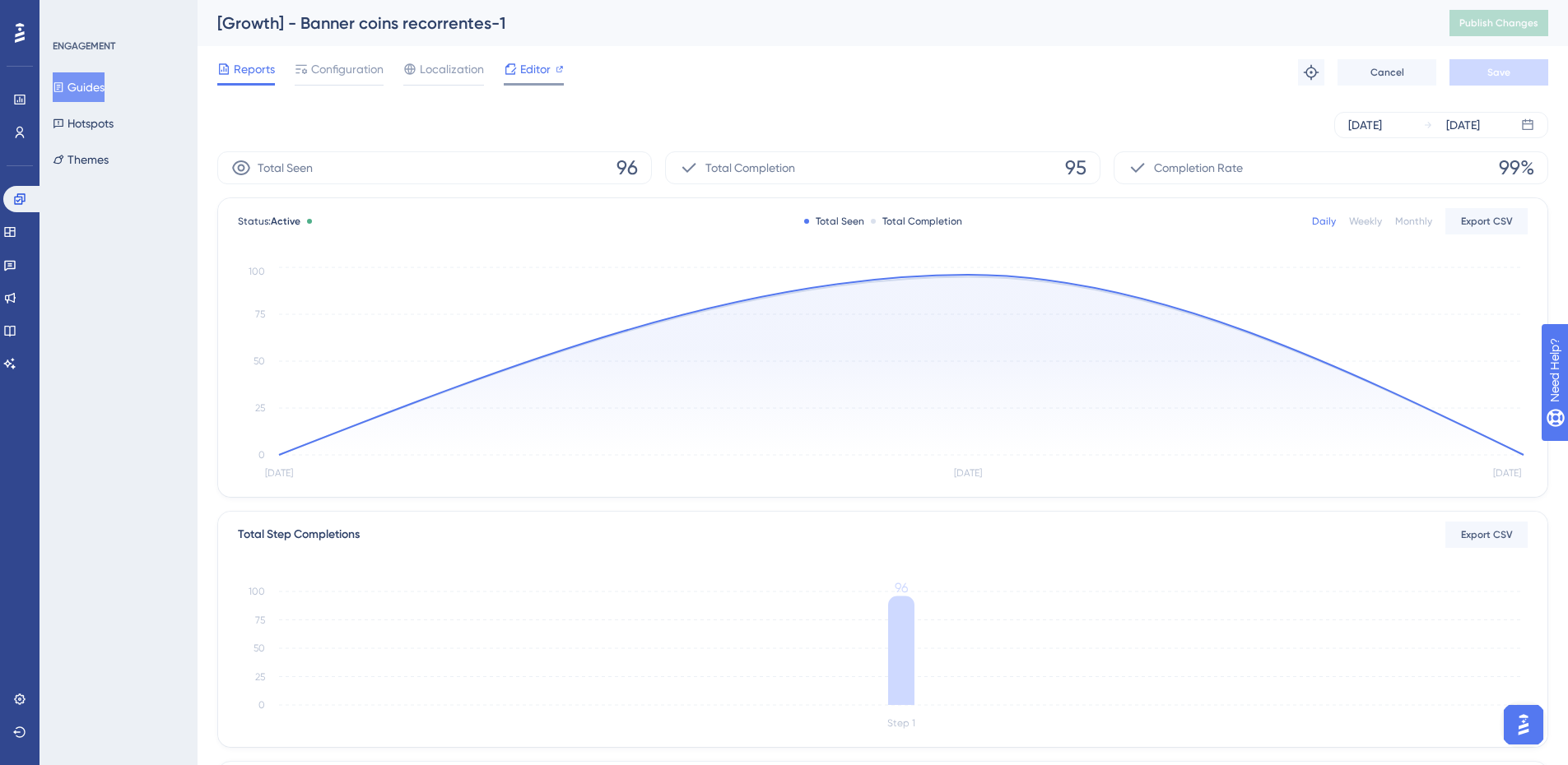
click at [510, 70] on icon at bounding box center [510, 69] width 13 height 13
click at [1521, 717] on img "Open AI Assistant Launcher" at bounding box center [1523, 725] width 29 height 29
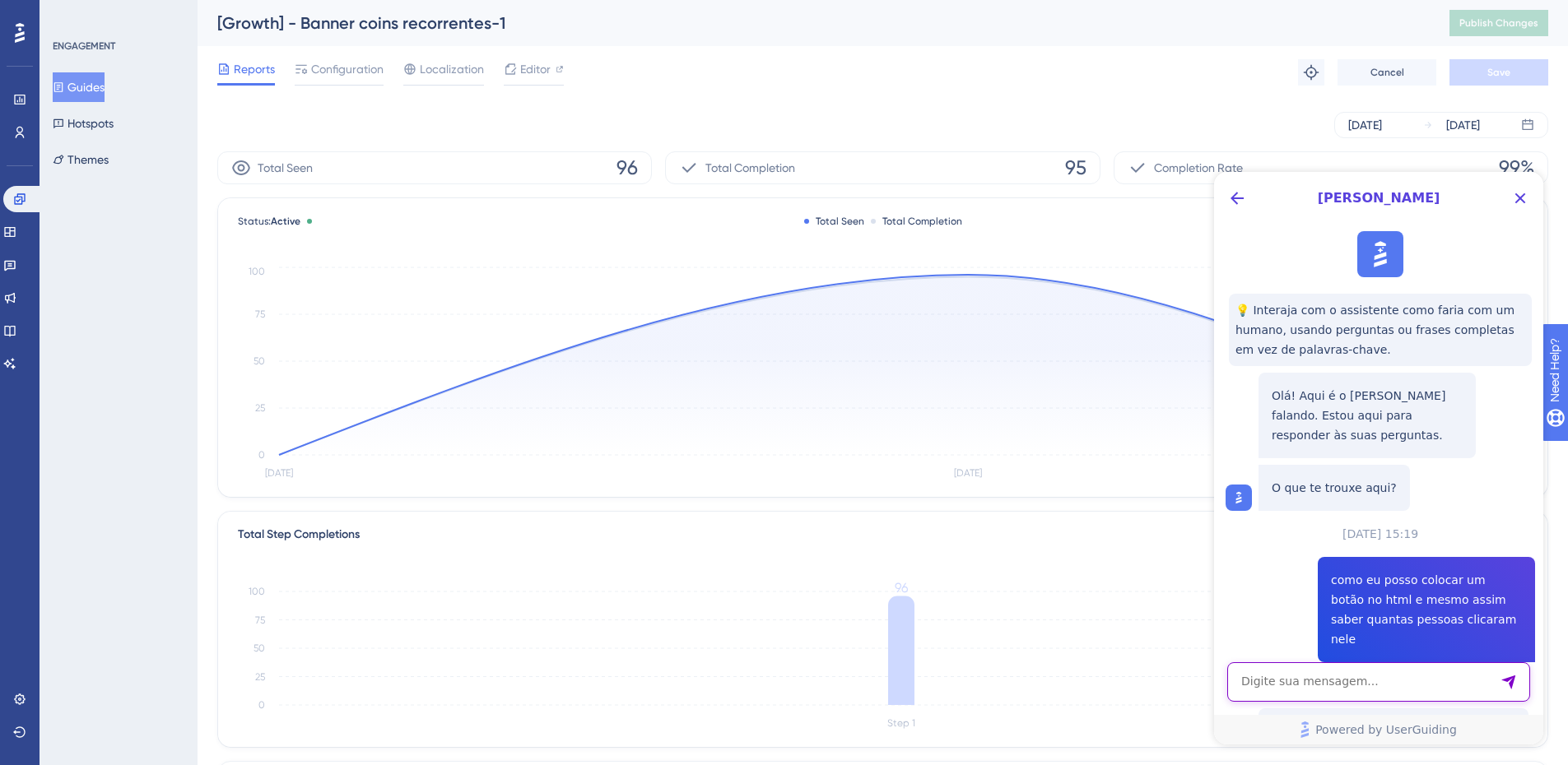
click at [1410, 678] on textarea "AI Assistant Text Input" at bounding box center [1379, 682] width 303 height 39
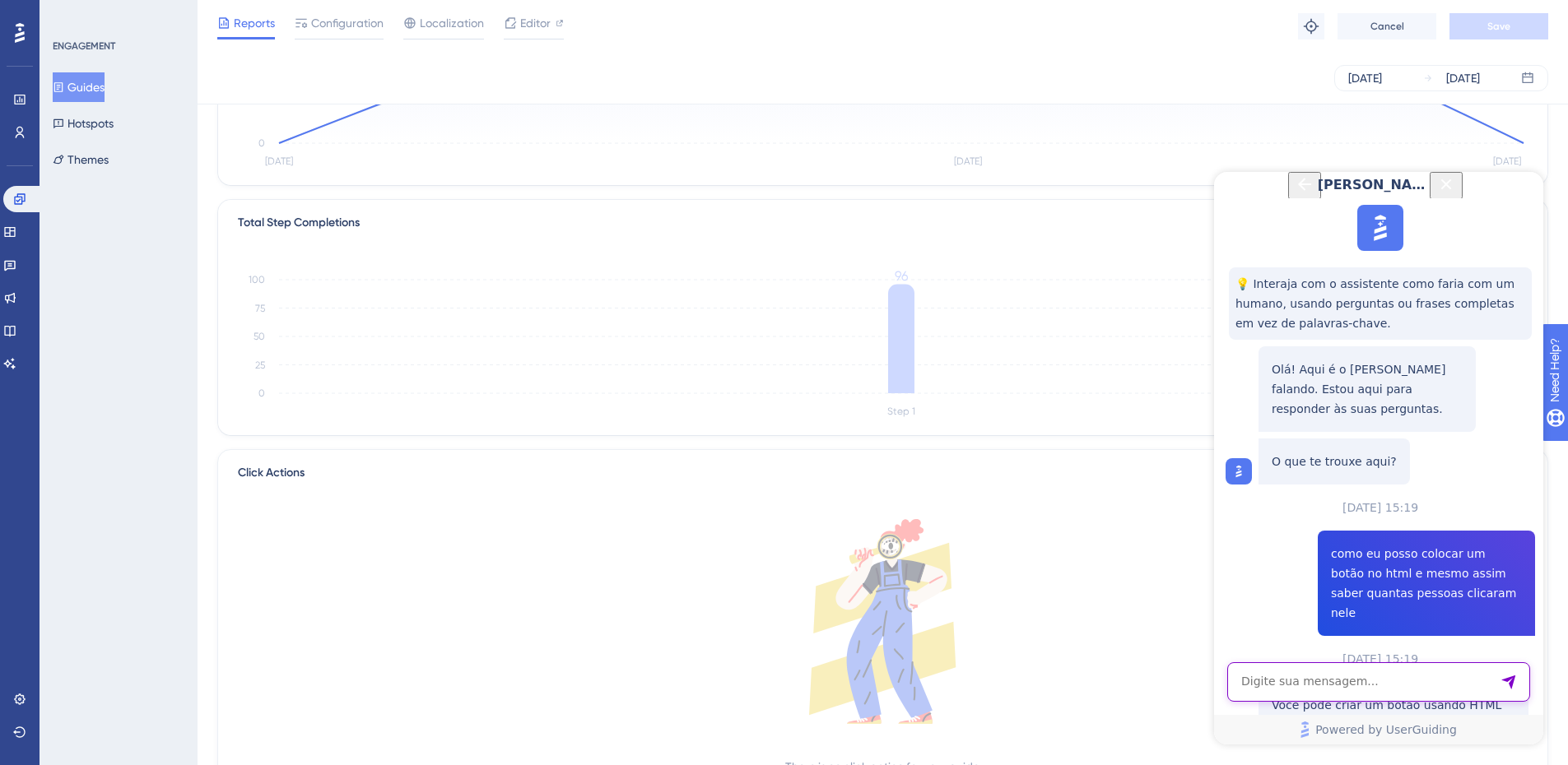
scroll to position [383, 0]
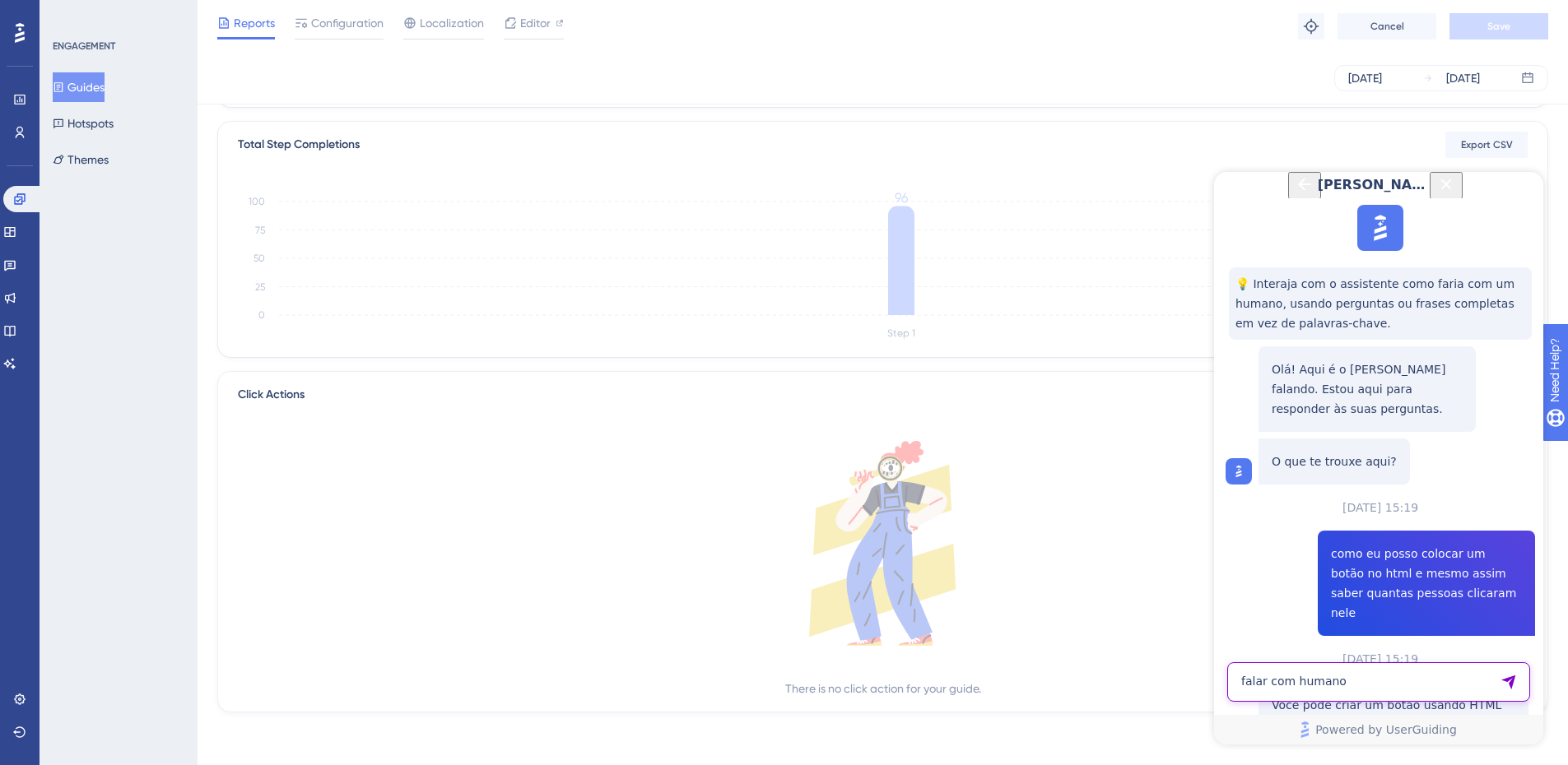
type textarea "falar com humano"
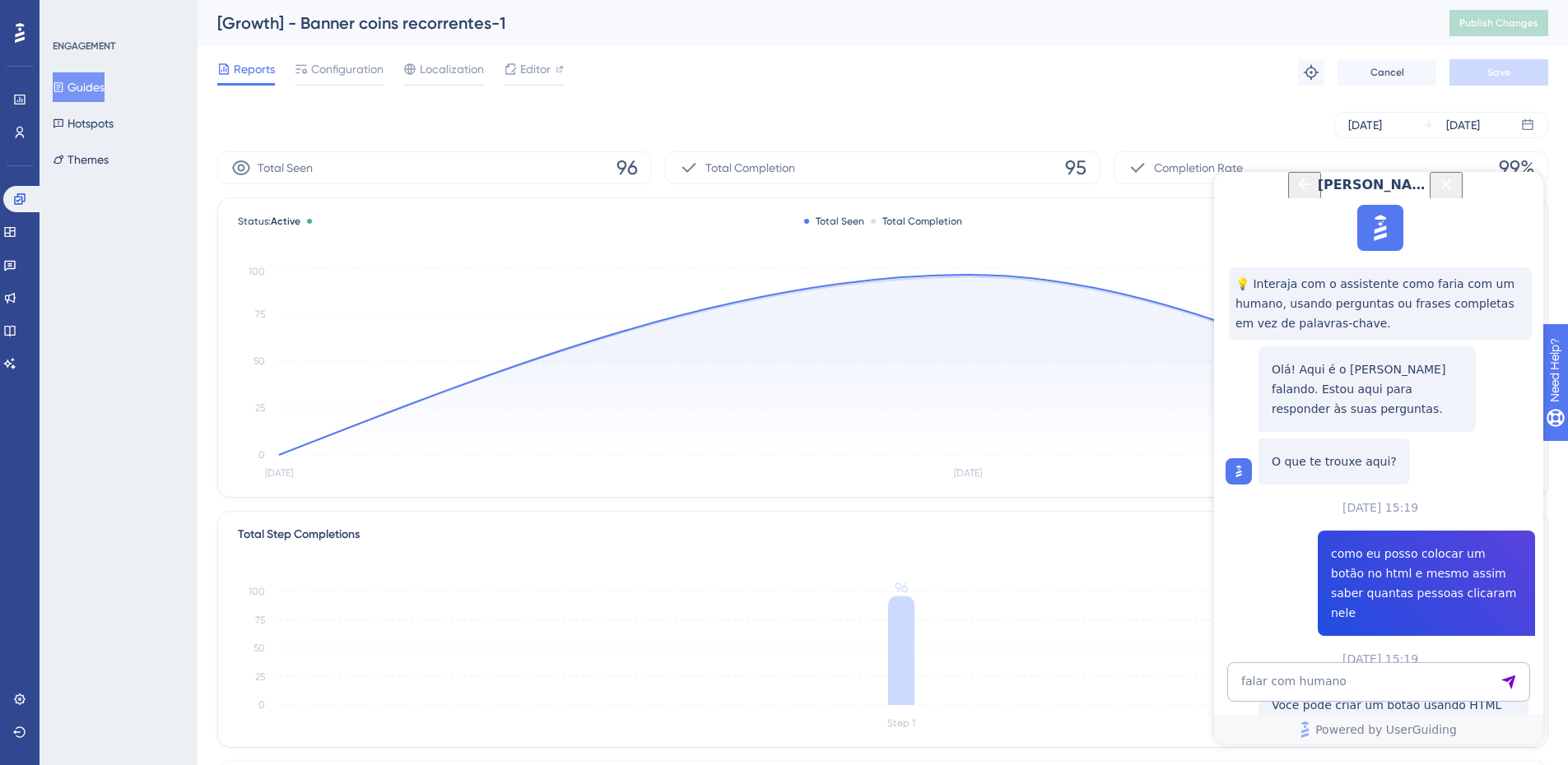
scroll to position [1486, 0]
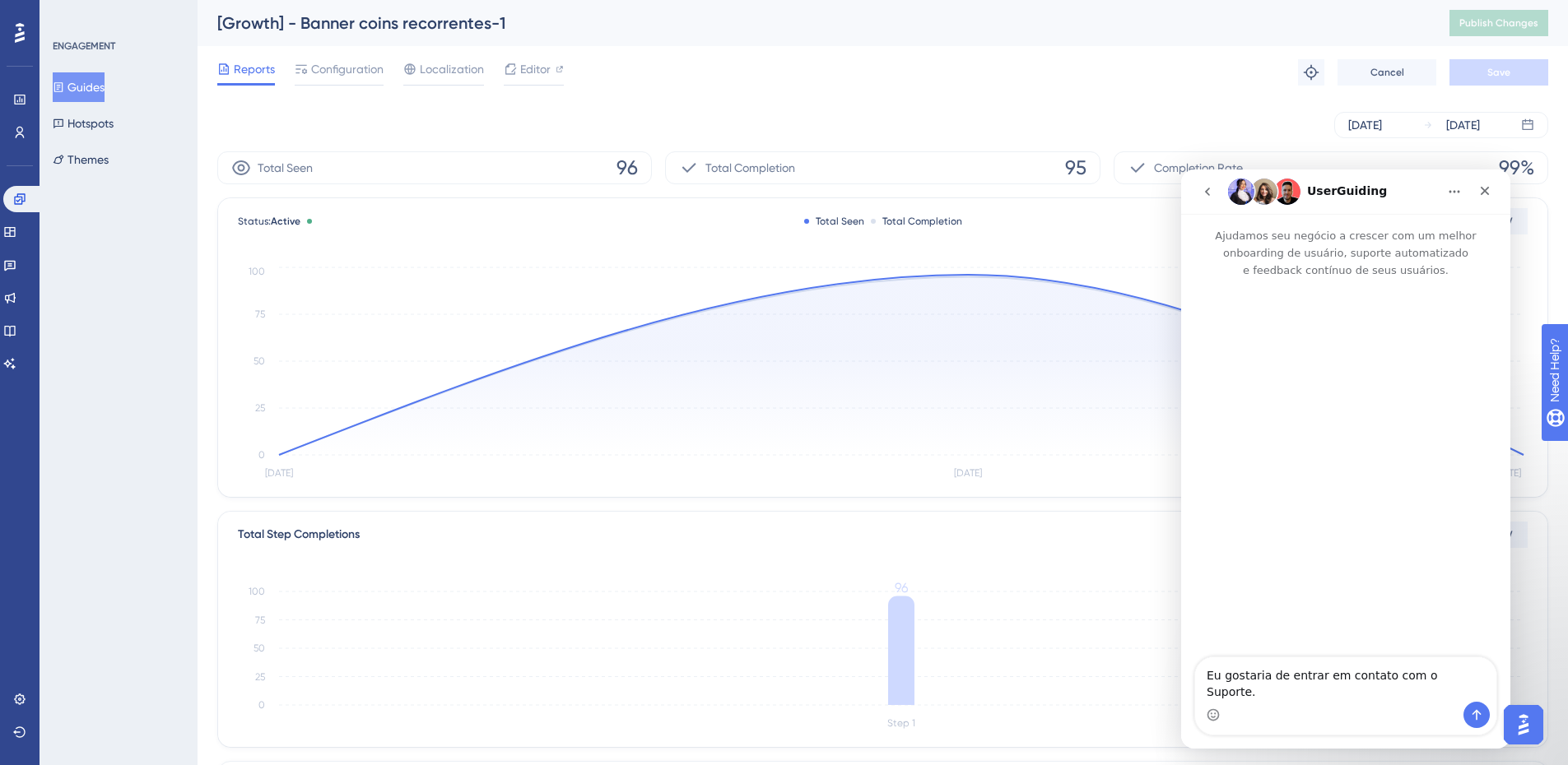
scroll to position [0, 0]
click at [1483, 718] on button "Enviar mensagem…" at bounding box center [1476, 715] width 27 height 27
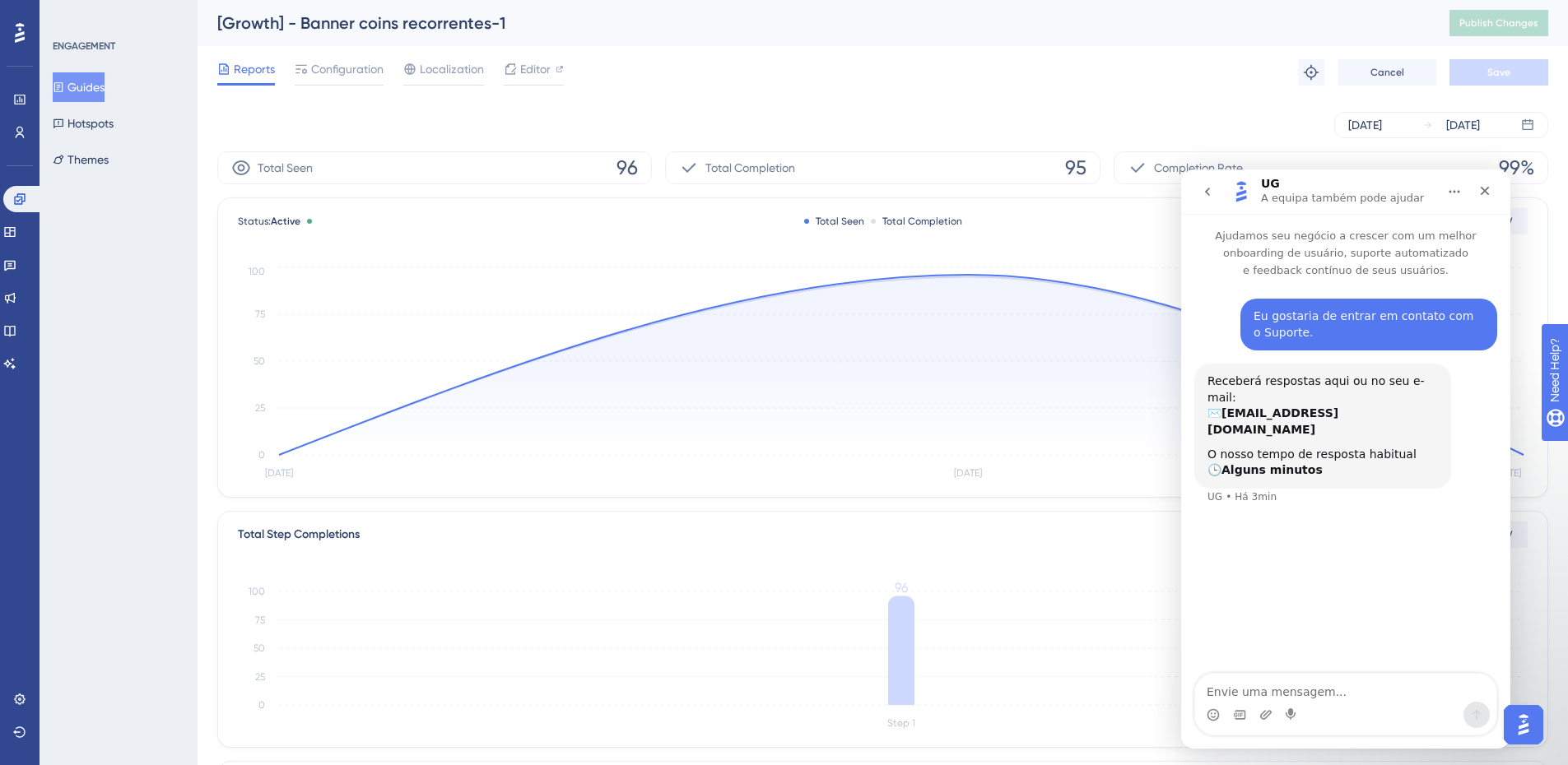
click at [1298, 463] on b "Alguns minutos" at bounding box center [1271, 469] width 102 height 13
click at [1345, 511] on div "Eu gostaria de entrar em contato com o Suporte. Zoppy • Há 5min Receberá respos…" at bounding box center [1346, 477] width 330 height 396
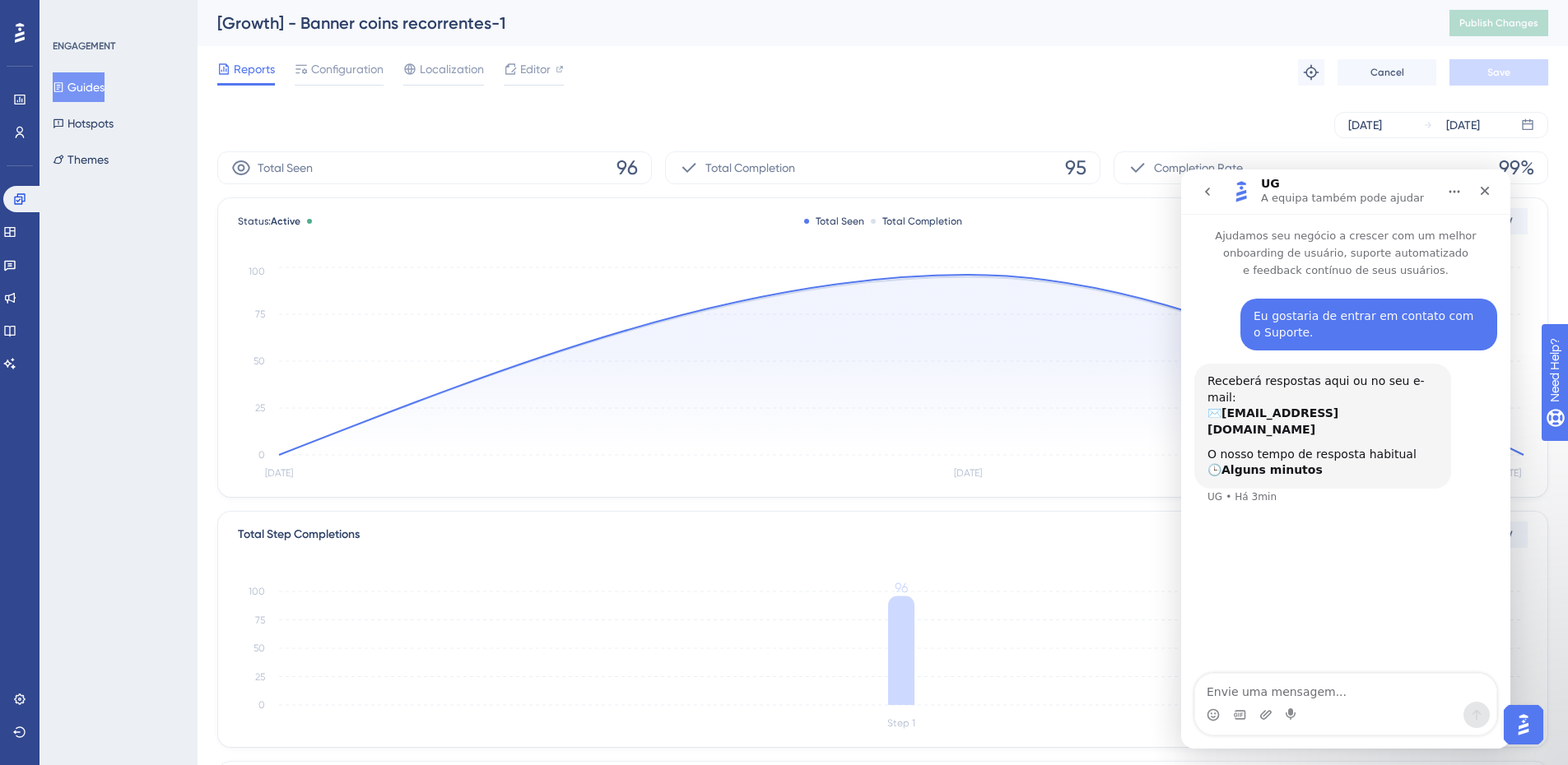
click at [1334, 406] on b "administrativo@zoppy.com.br" at bounding box center [1272, 421] width 131 height 29
click at [1367, 552] on div "Eu gostaria de entrar em contato com o Suporte. Zoppy • Há 5min Receberá respos…" at bounding box center [1346, 477] width 330 height 396
